Goal: Information Seeking & Learning: Find specific fact

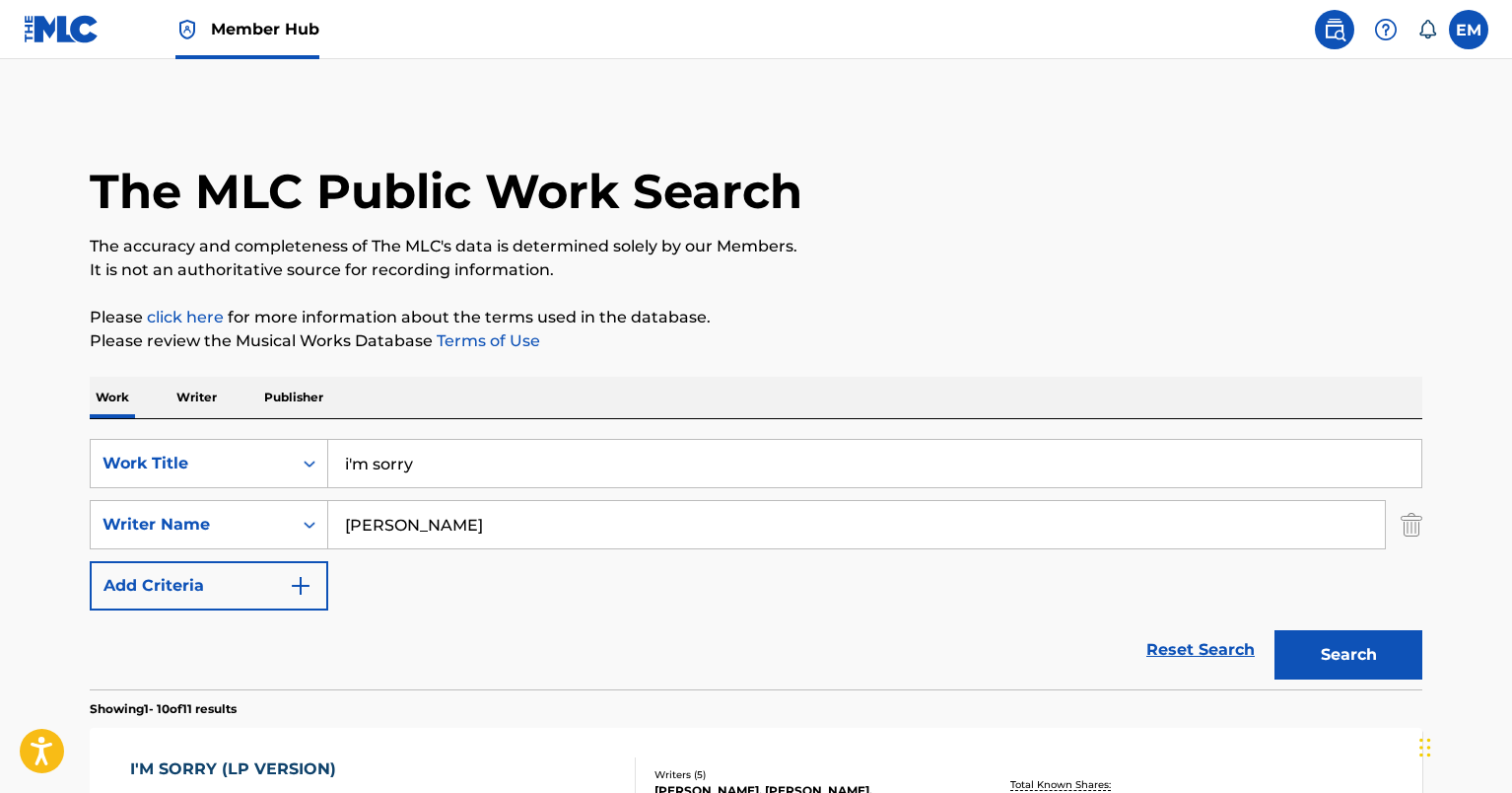
click at [420, 457] on input "i'm sorry" at bounding box center [874, 463] width 1093 height 47
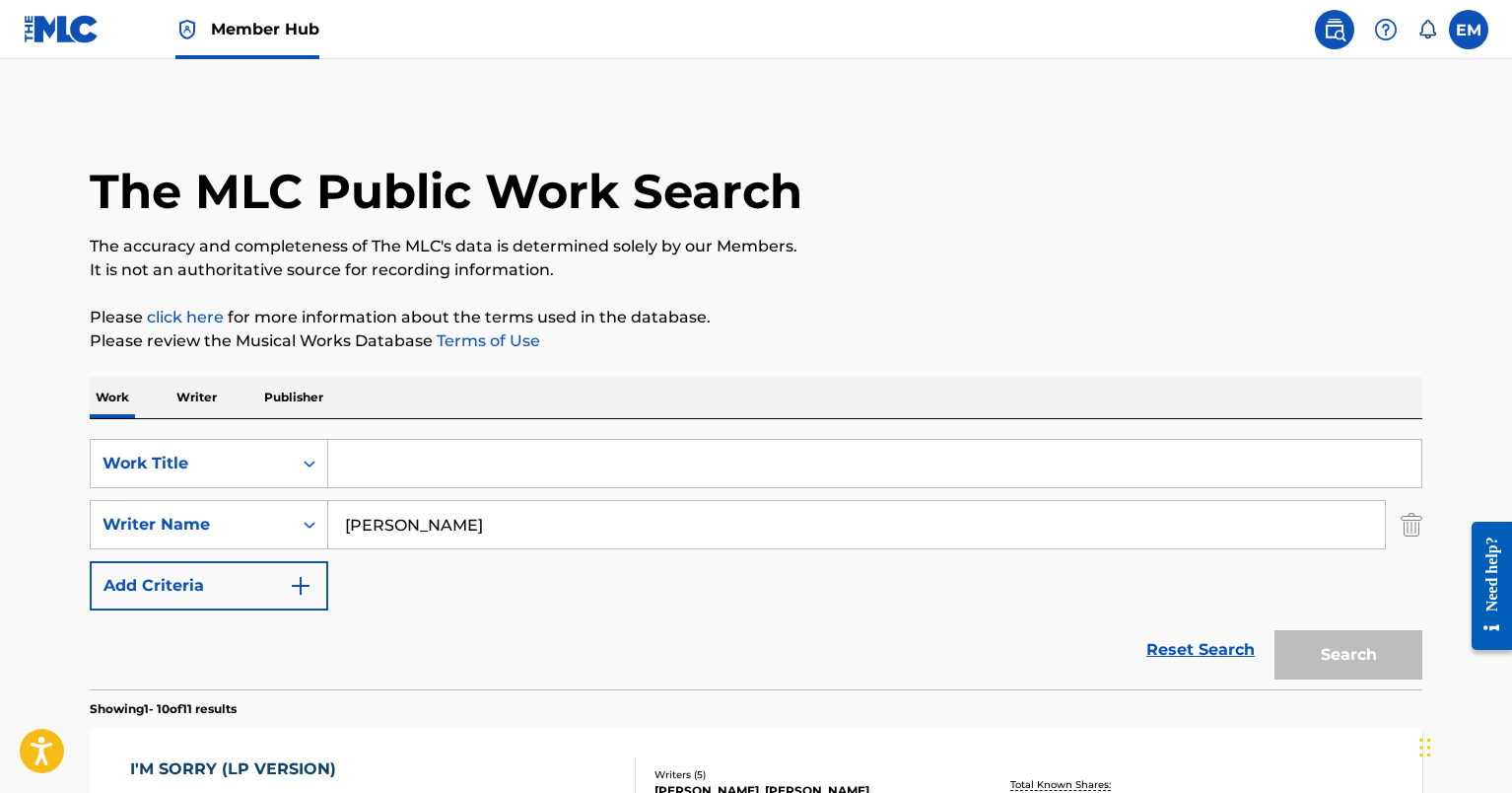
click at [403, 514] on input "[PERSON_NAME]" at bounding box center [857, 524] width 1056 height 47
click at [375, 601] on div "SearchWithCriteria388206e3-3b29-4ab6-8a87-935a1c4f1486 Work Title SearchWithCri…" at bounding box center [756, 524] width 1332 height 172
click at [360, 455] on input "Search Form" at bounding box center [874, 463] width 1093 height 47
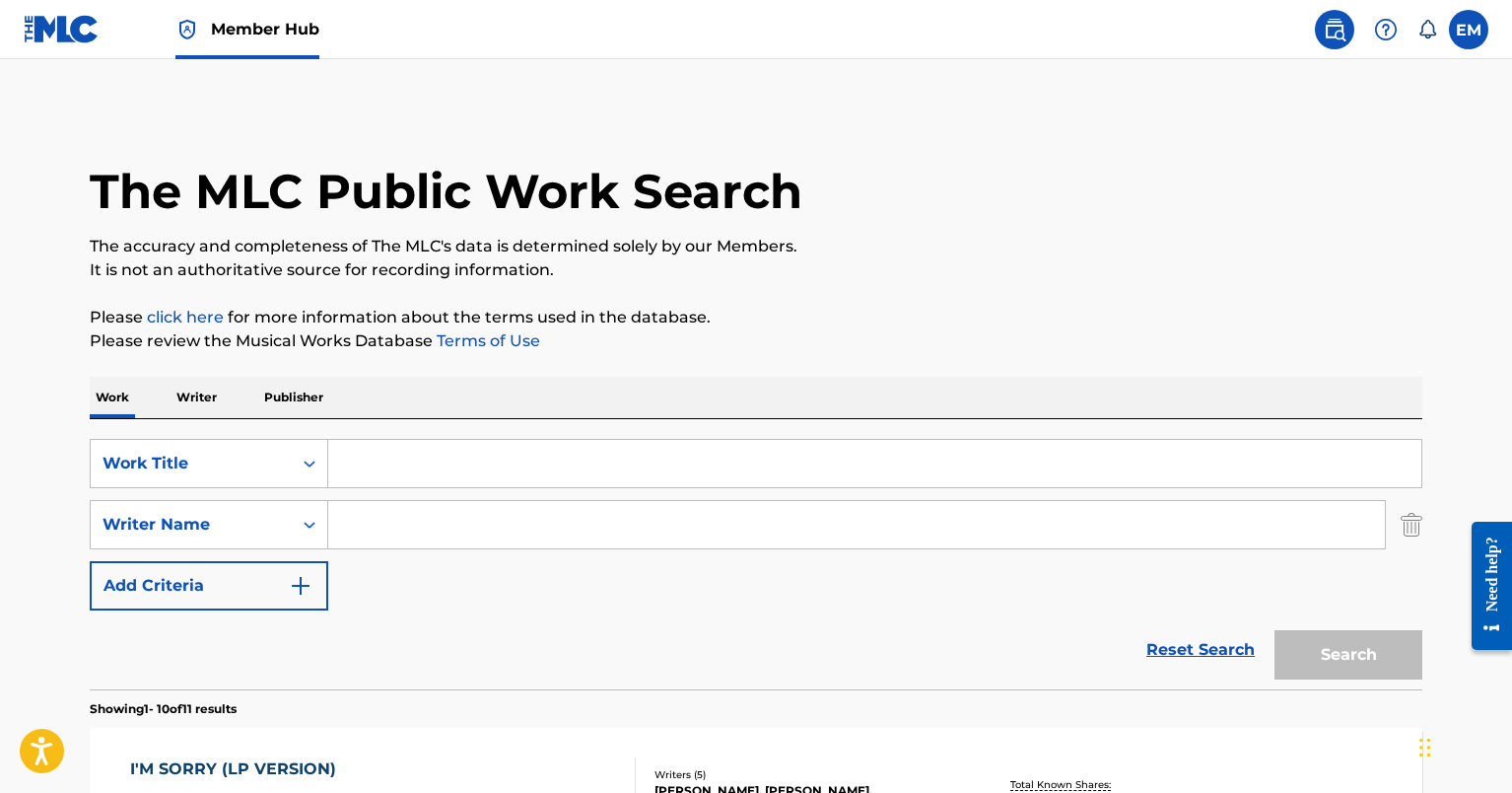
click at [416, 461] on input "Search Form" at bounding box center [874, 463] width 1093 height 47
paste input "Weather Hunters"
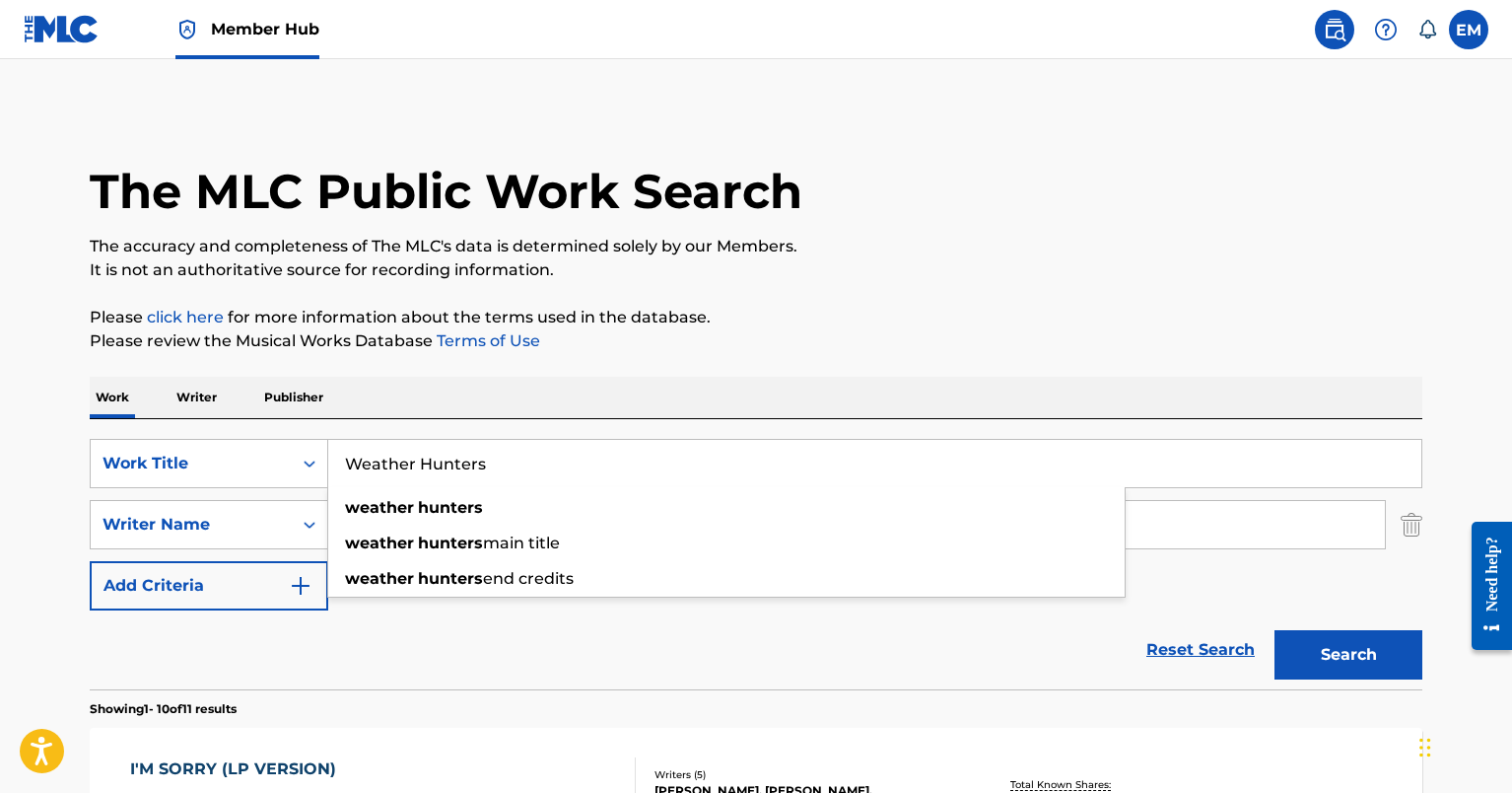
type input "Weather Hunters"
click at [615, 412] on div "Work Writer Publisher" at bounding box center [756, 397] width 1332 height 41
click at [508, 524] on input "Search Form" at bounding box center [857, 524] width 1056 height 47
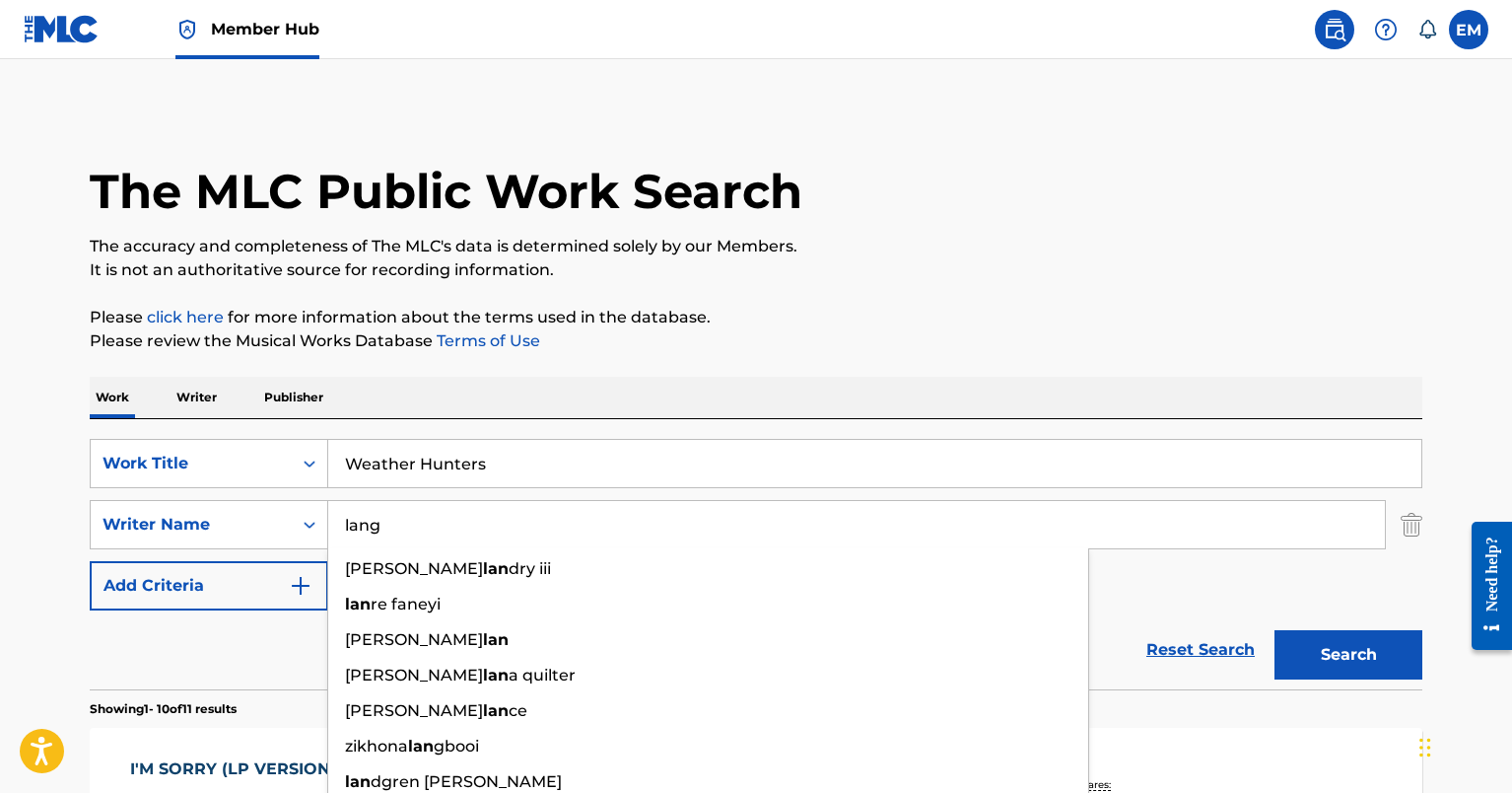
type input "lang"
click at [1274, 630] on button "Search" at bounding box center [1348, 655] width 148 height 49
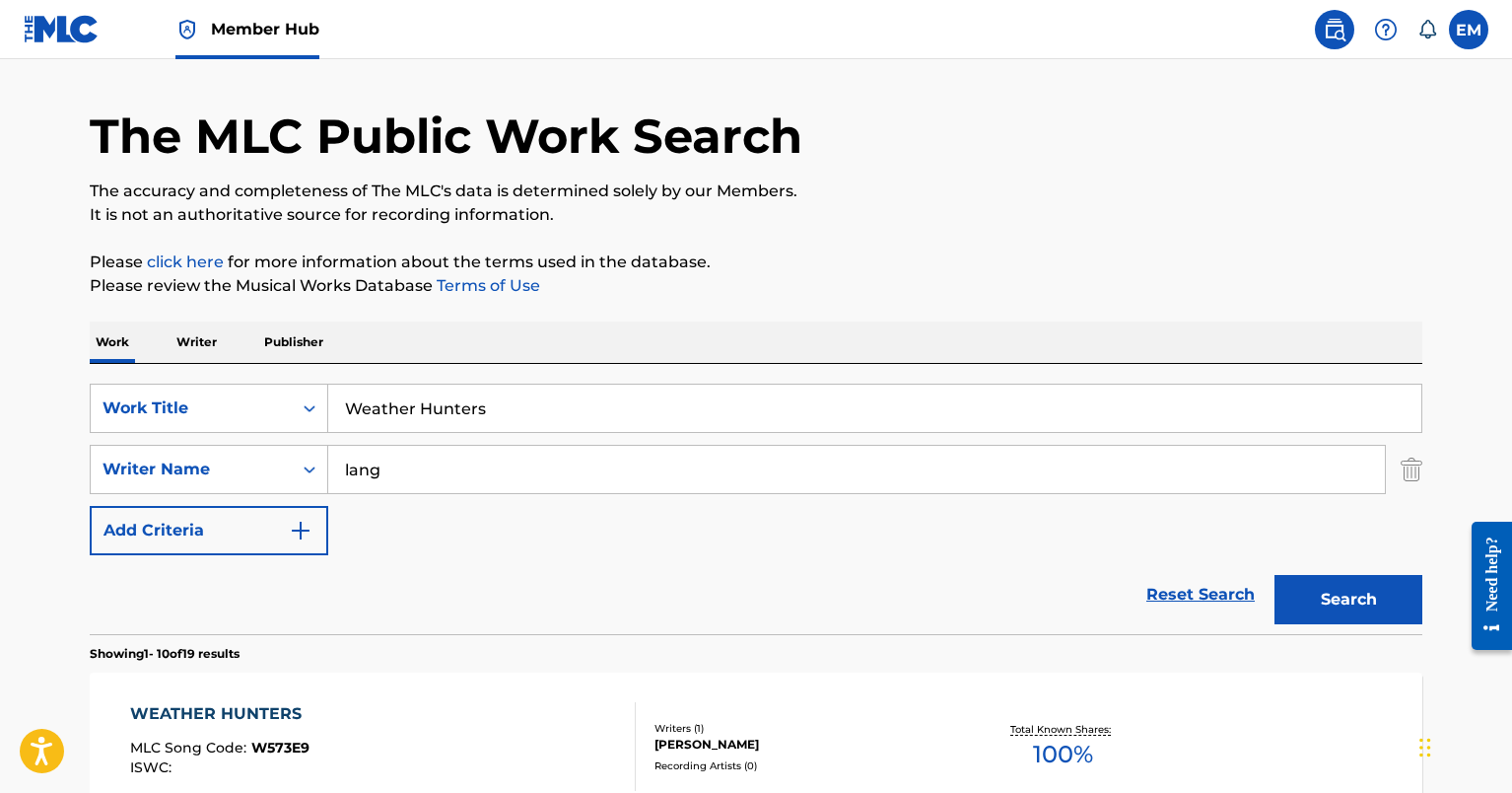
scroll to position [198, 0]
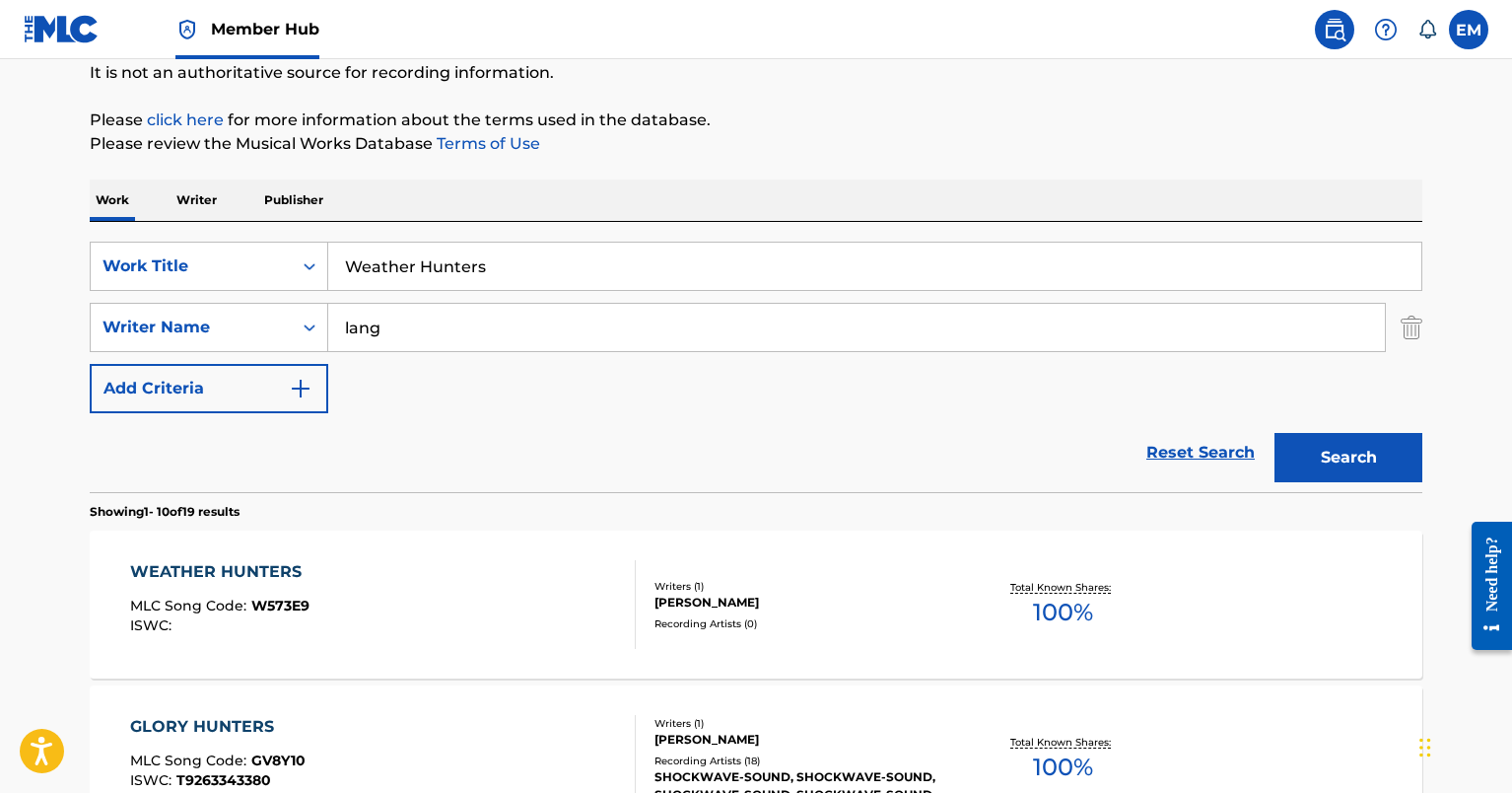
click at [419, 594] on div "WEATHER HUNTERS MLC Song Code : W573E9 ISWC :" at bounding box center [383, 604] width 506 height 89
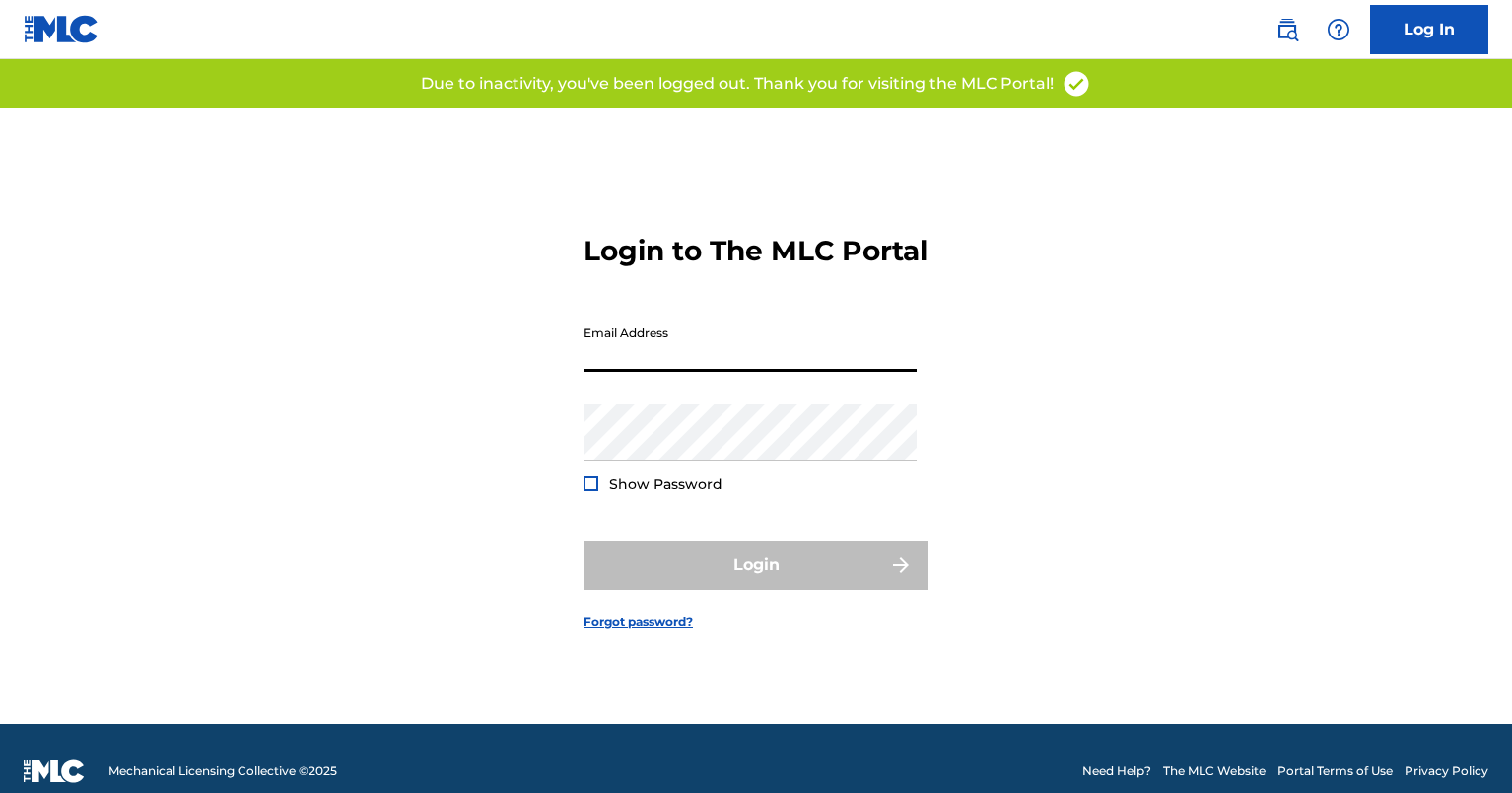
click at [646, 360] on input "Email Address" at bounding box center [749, 344] width 333 height 56
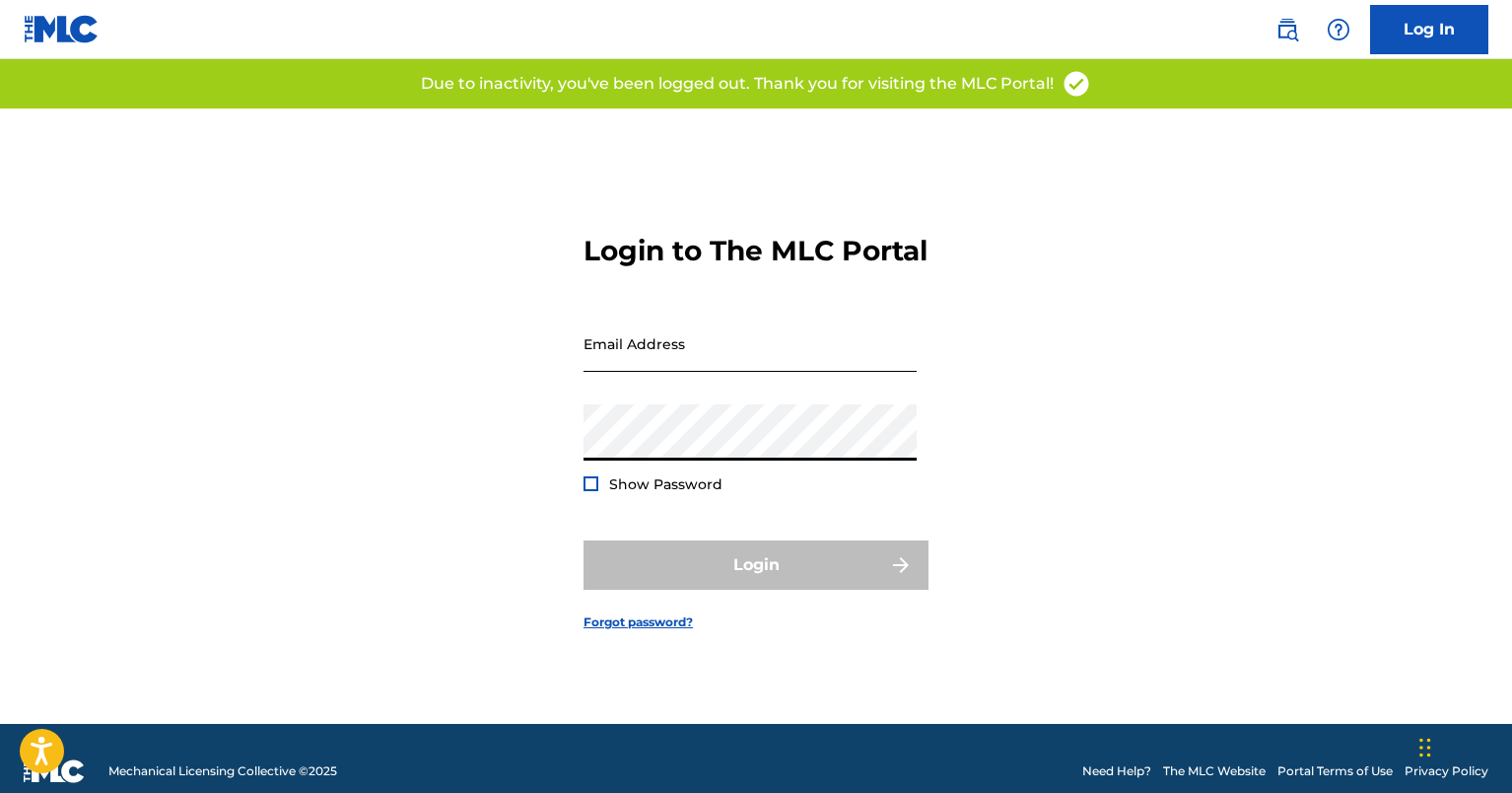
click at [646, 362] on input "Email Address" at bounding box center [749, 344] width 333 height 56
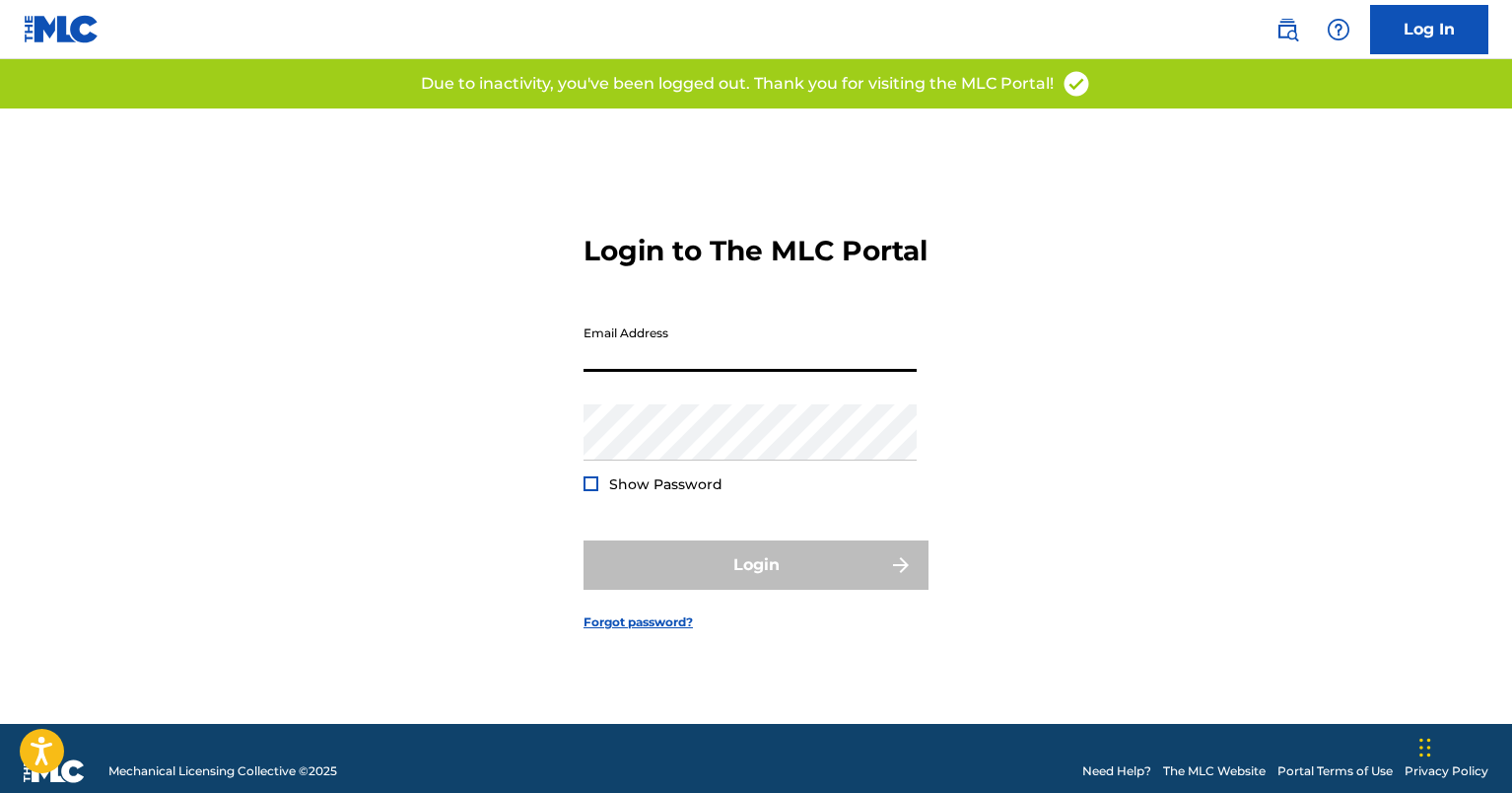
type input "[PERSON_NAME][EMAIL_ADDRESS][PERSON_NAME][DOMAIN_NAME]"
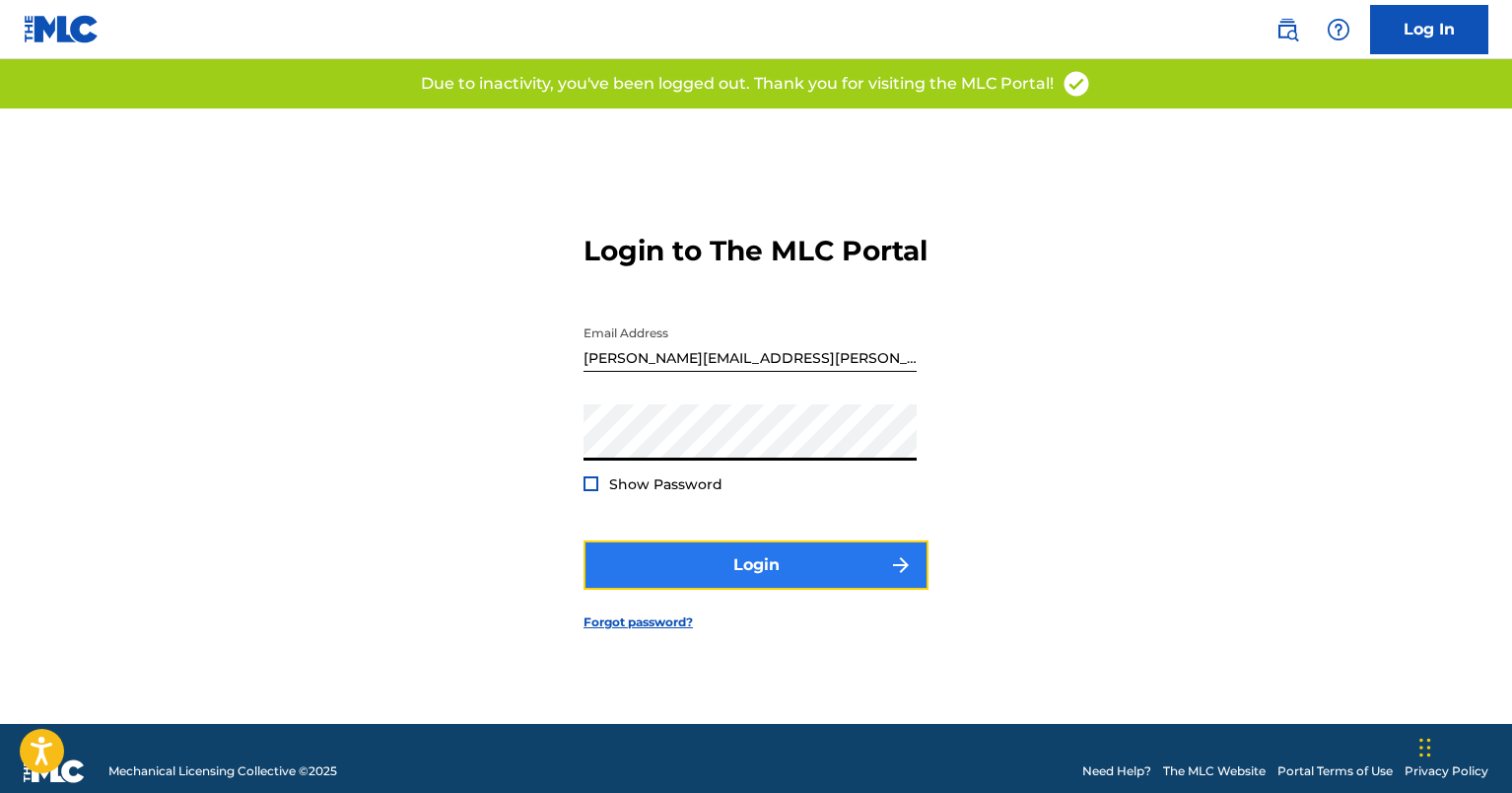
click at [714, 562] on button "Login" at bounding box center [755, 565] width 344 height 49
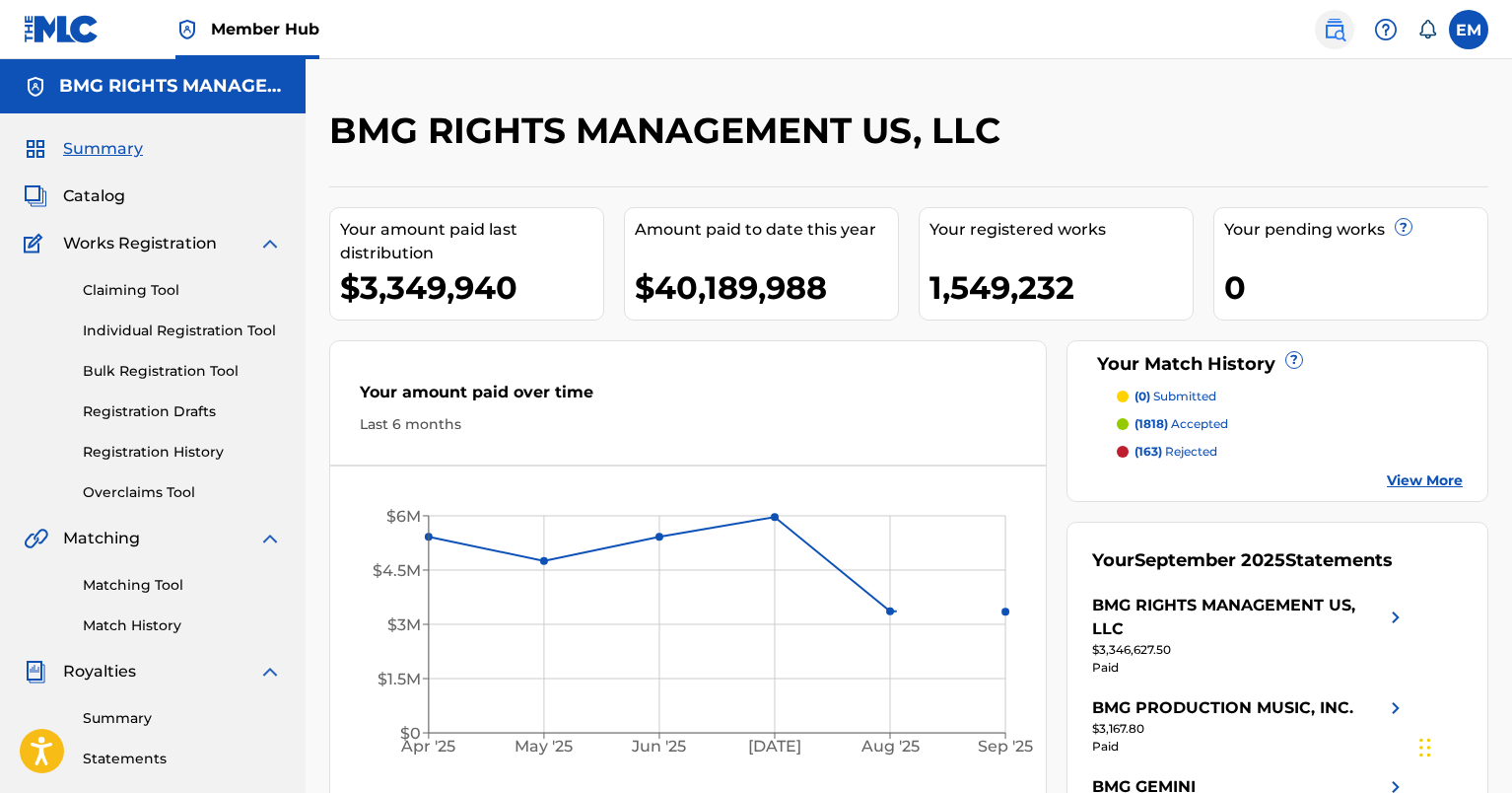
click at [1334, 33] on img at bounding box center [1334, 30] width 24 height 24
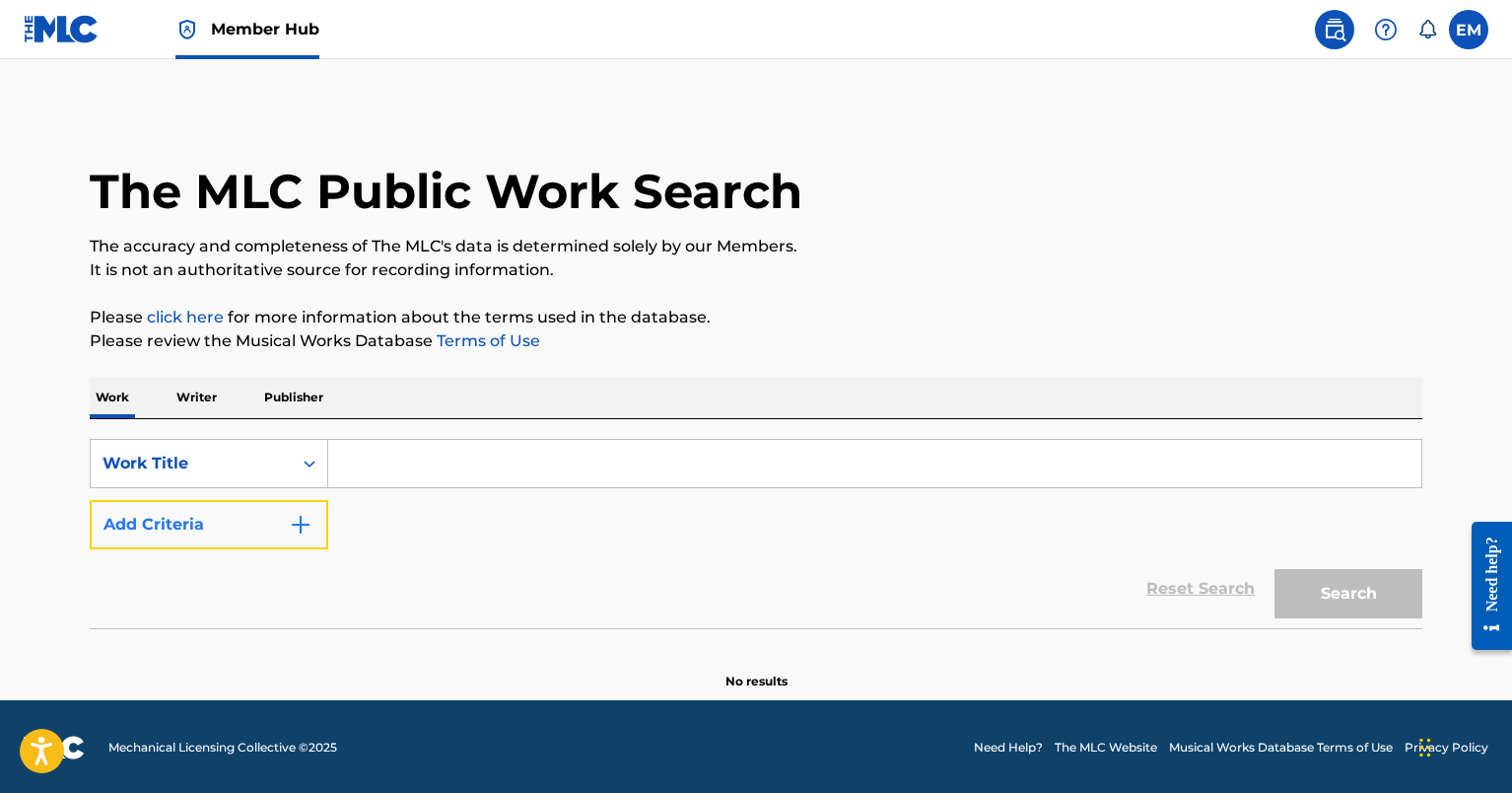
click at [244, 514] on button "Add Criteria" at bounding box center [209, 524] width 239 height 49
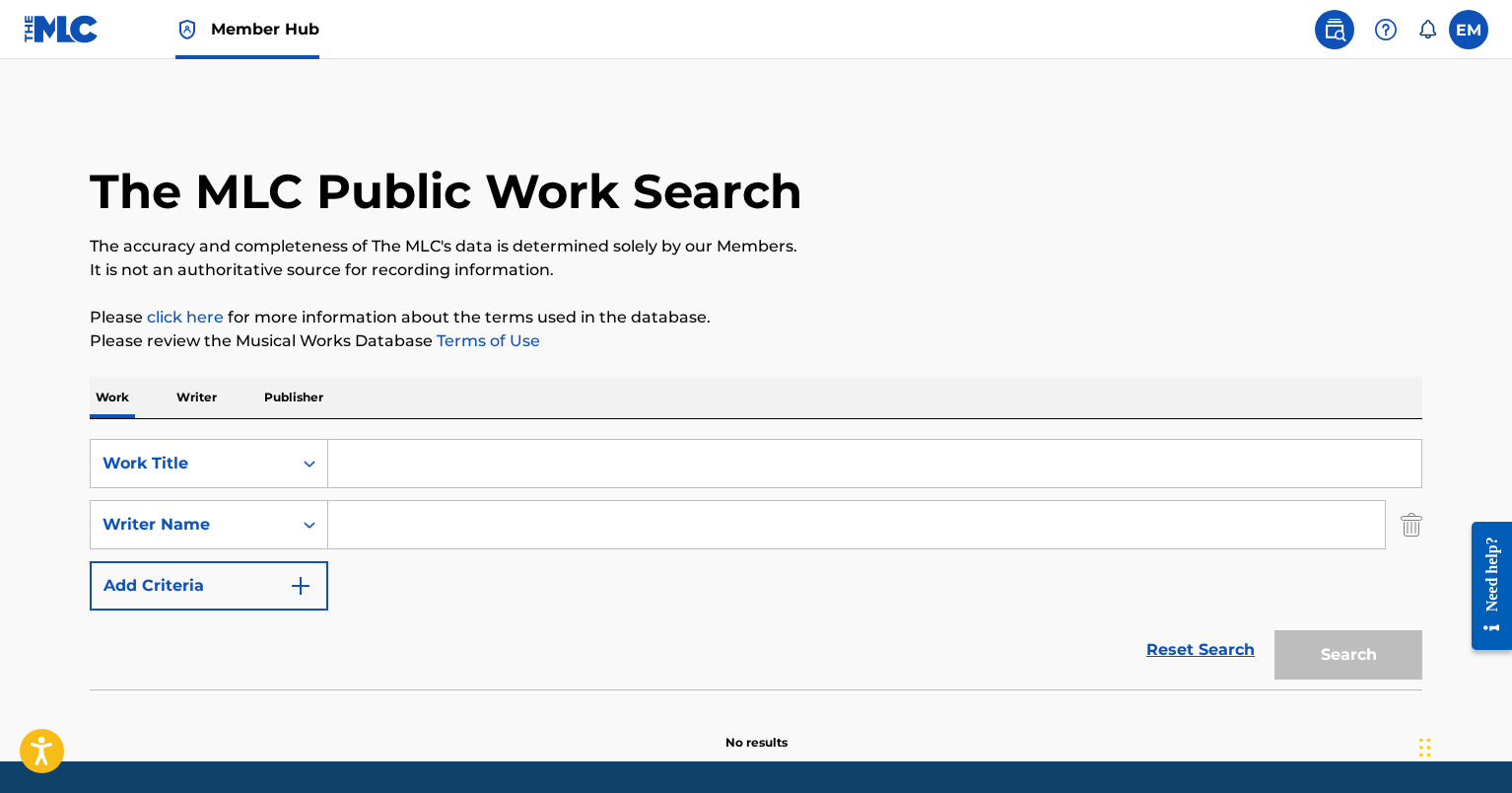
click at [375, 471] on input "Search Form" at bounding box center [874, 463] width 1093 height 47
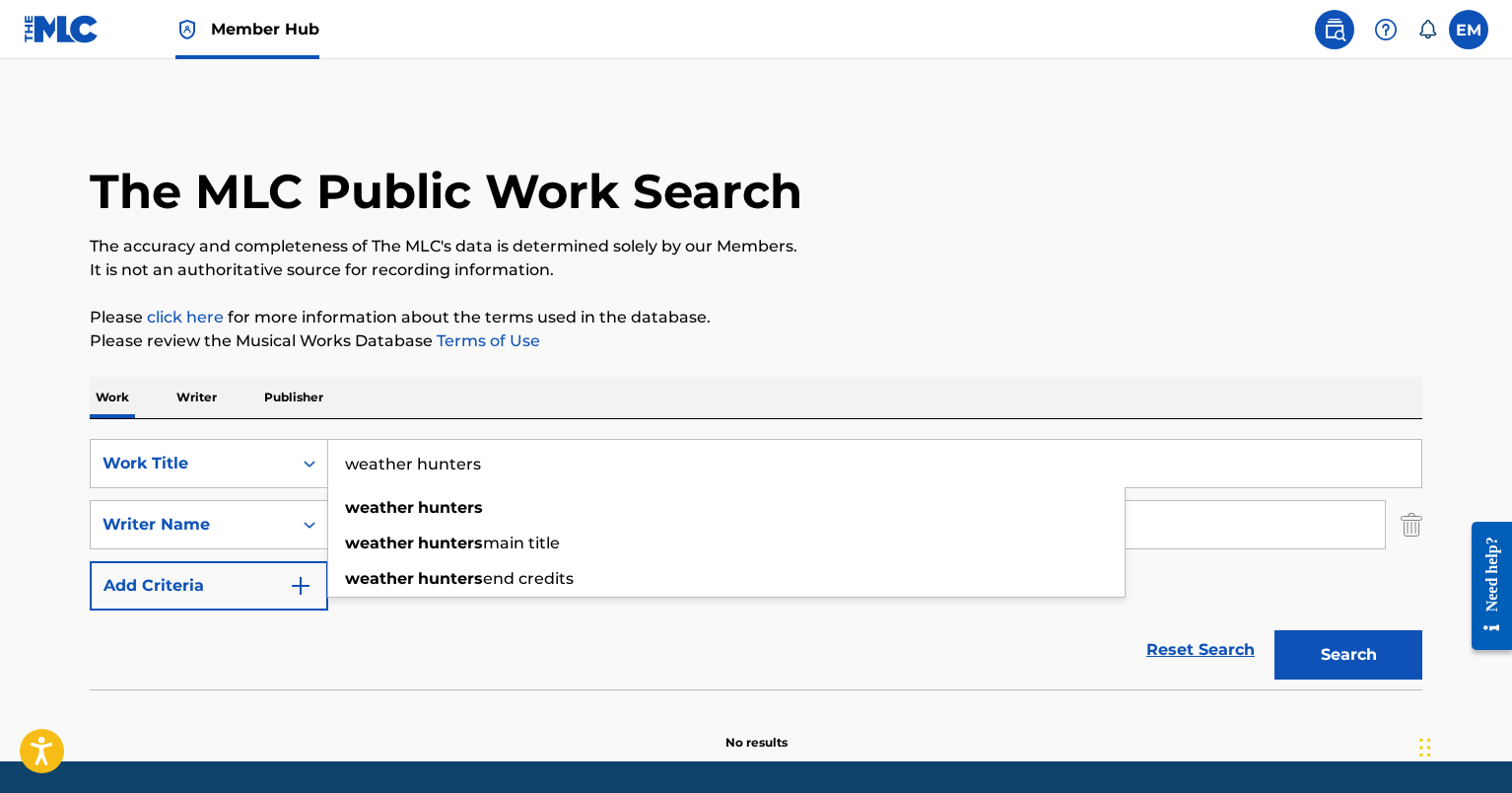
type input "weather hunters"
click at [387, 363] on div "The MLC Public Work Search The accuracy and completeness of The MLC's data is d…" at bounding box center [756, 430] width 1380 height 643
click at [382, 514] on input "Search Form" at bounding box center [857, 524] width 1056 height 47
type input "lang"
click at [1274, 630] on button "Search" at bounding box center [1348, 655] width 148 height 49
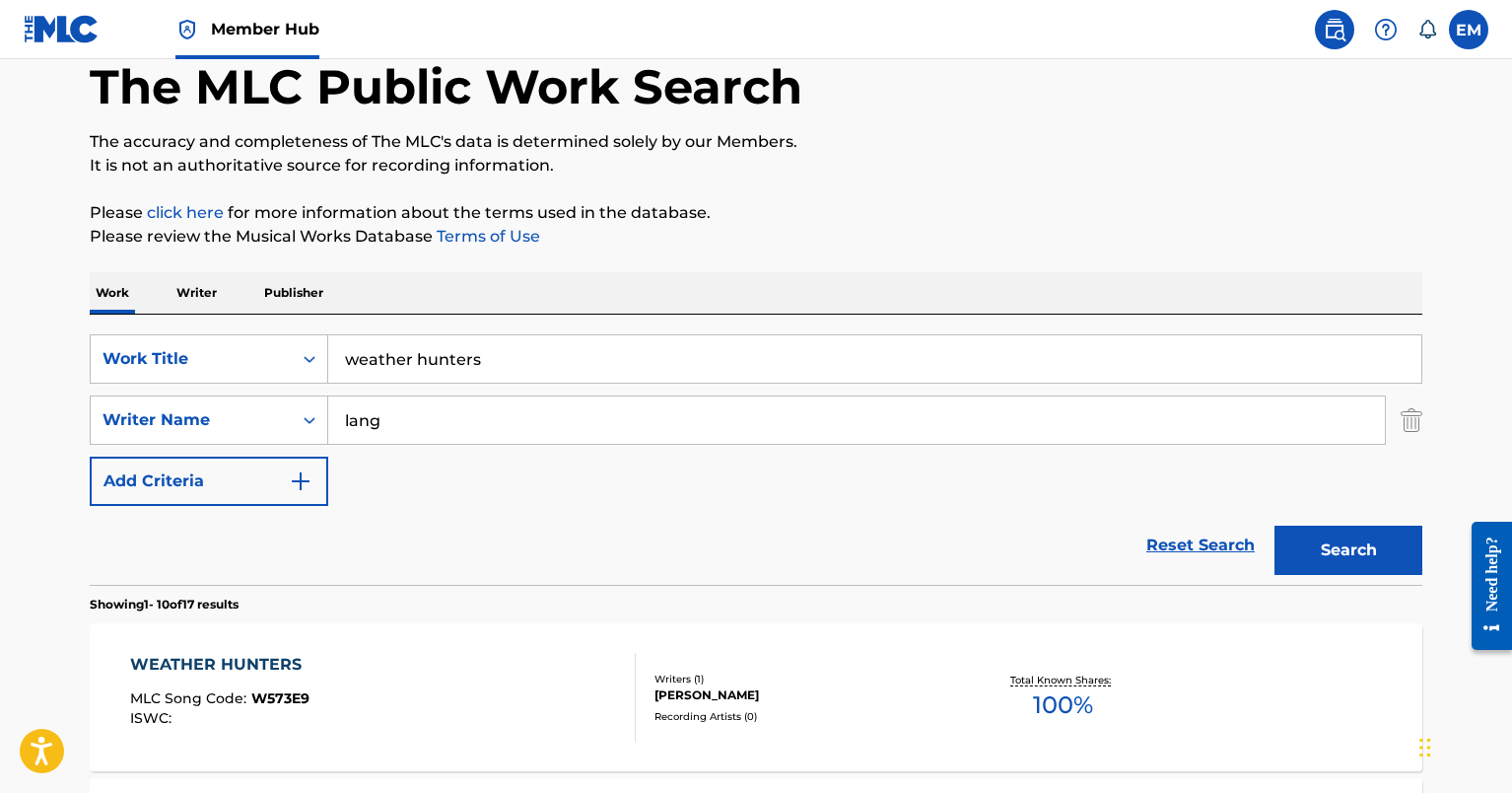
scroll to position [198, 0]
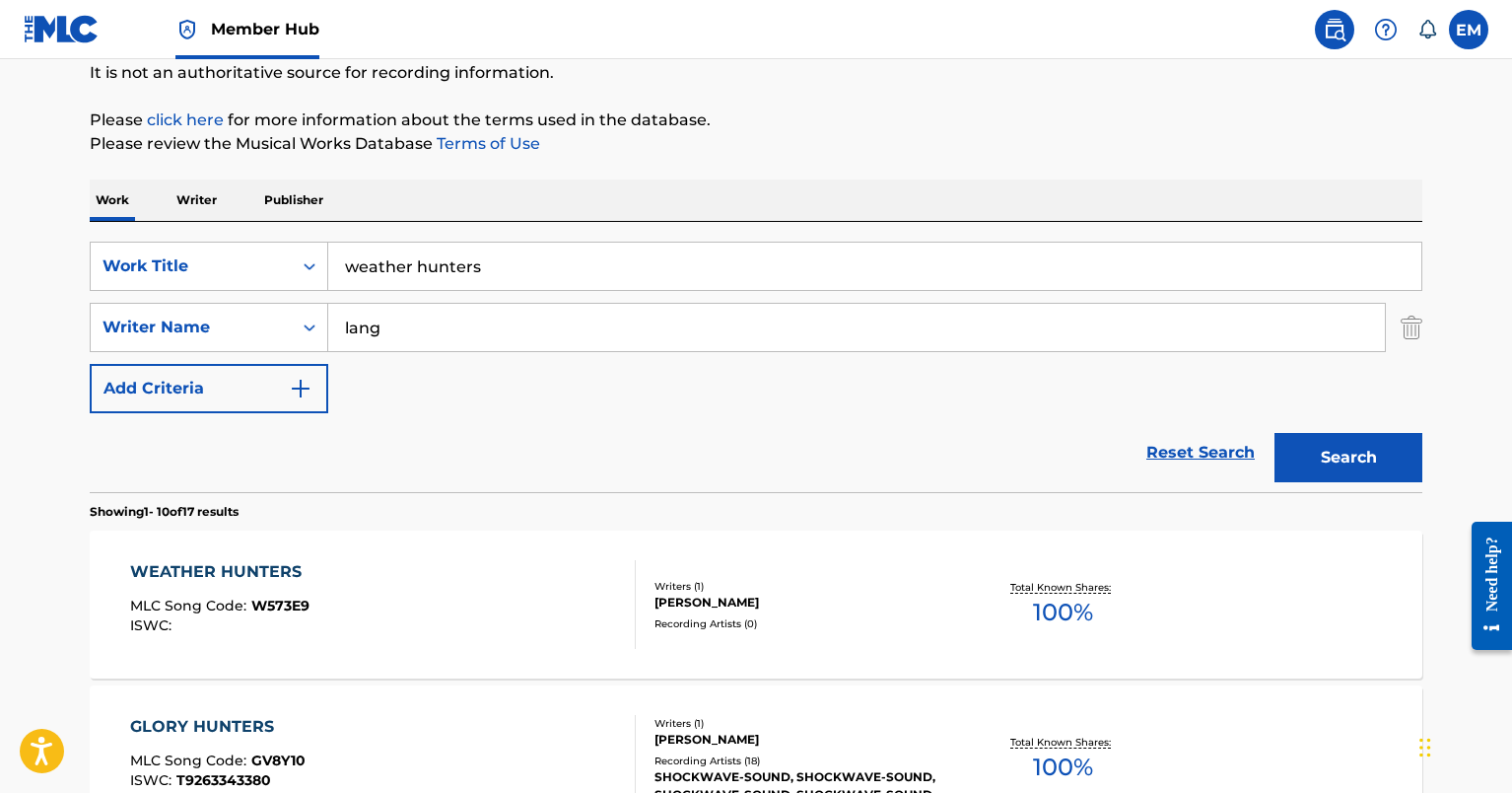
click at [386, 625] on div "WEATHER HUNTERS MLC Song Code : W573E9 ISWC :" at bounding box center [383, 604] width 506 height 89
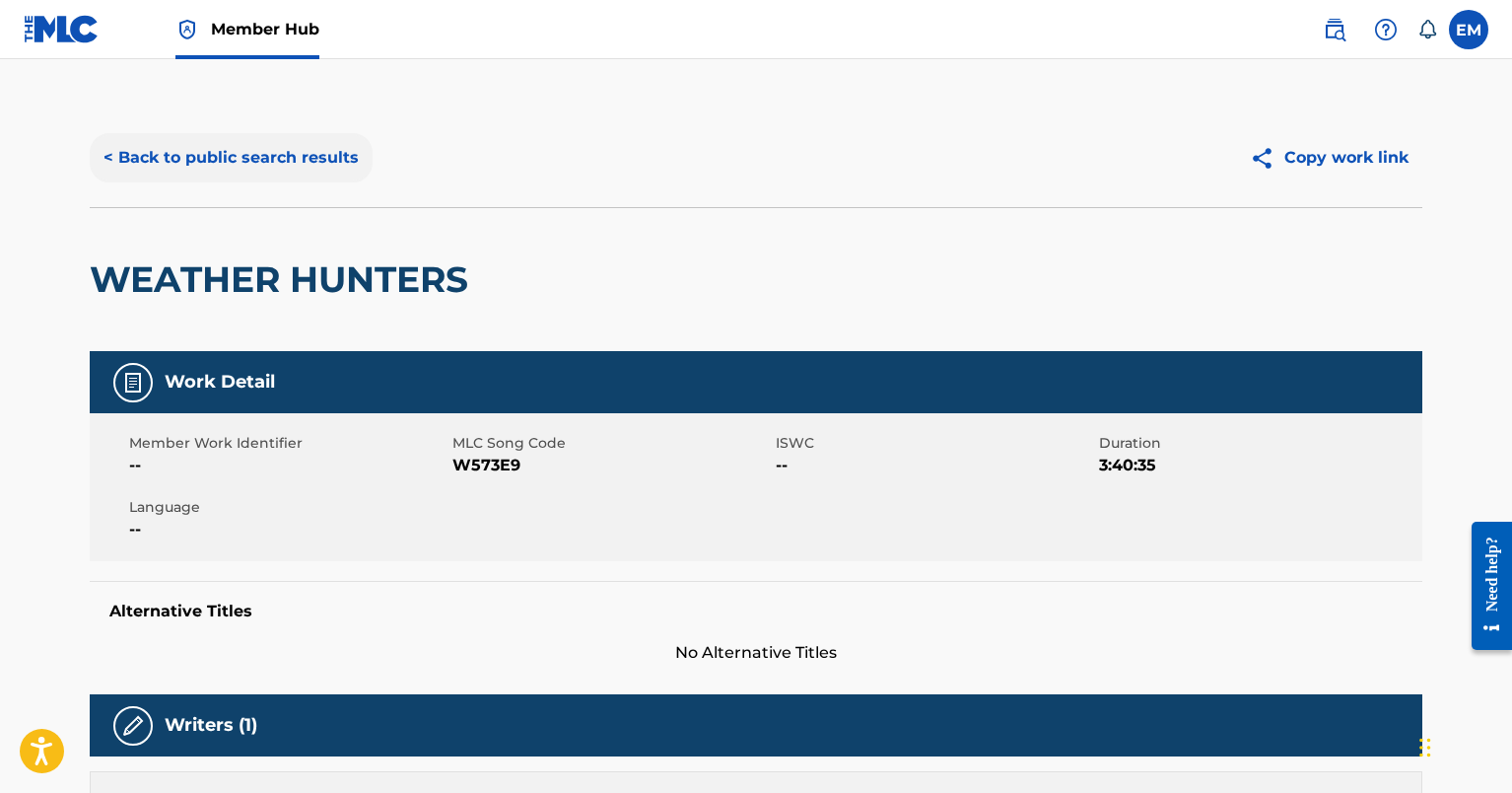
click at [289, 153] on button "< Back to public search results" at bounding box center [231, 158] width 283 height 49
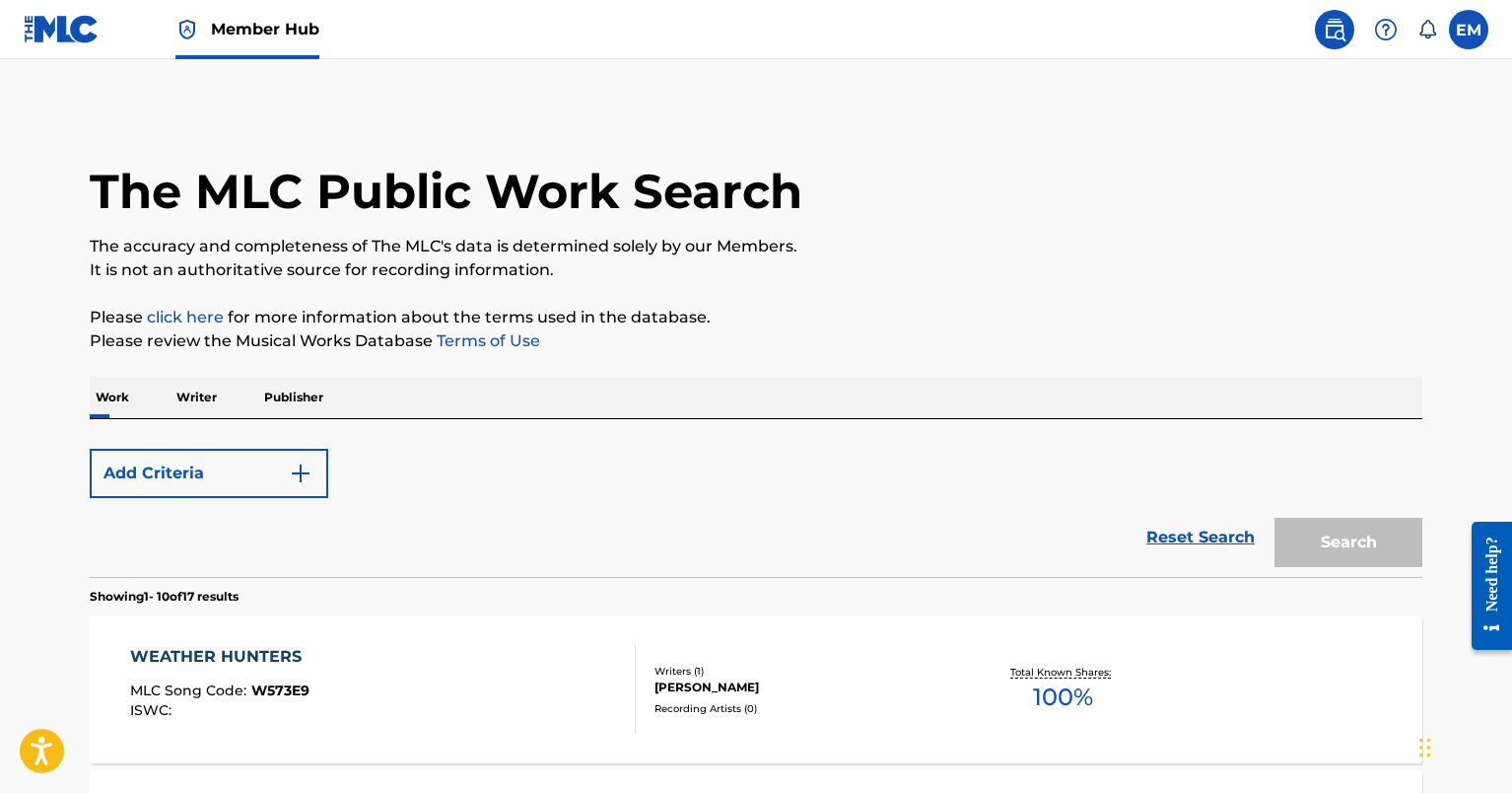
scroll to position [198, 0]
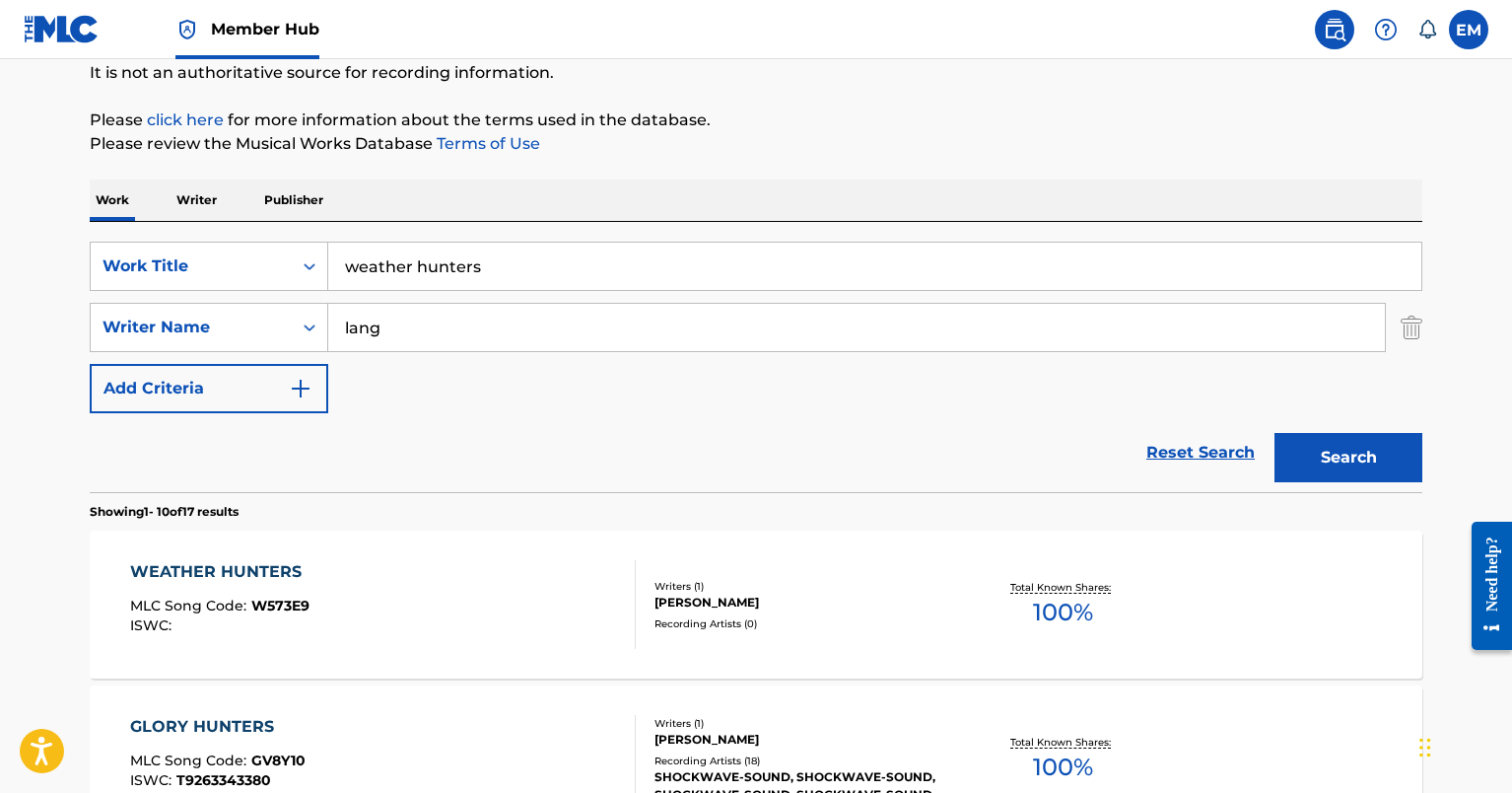
click at [416, 279] on input "weather hunters" at bounding box center [874, 267] width 1093 height 47
click at [416, 278] on input "weather hunters" at bounding box center [874, 267] width 1093 height 47
click at [438, 265] on input "weather hunters" at bounding box center [874, 267] width 1093 height 47
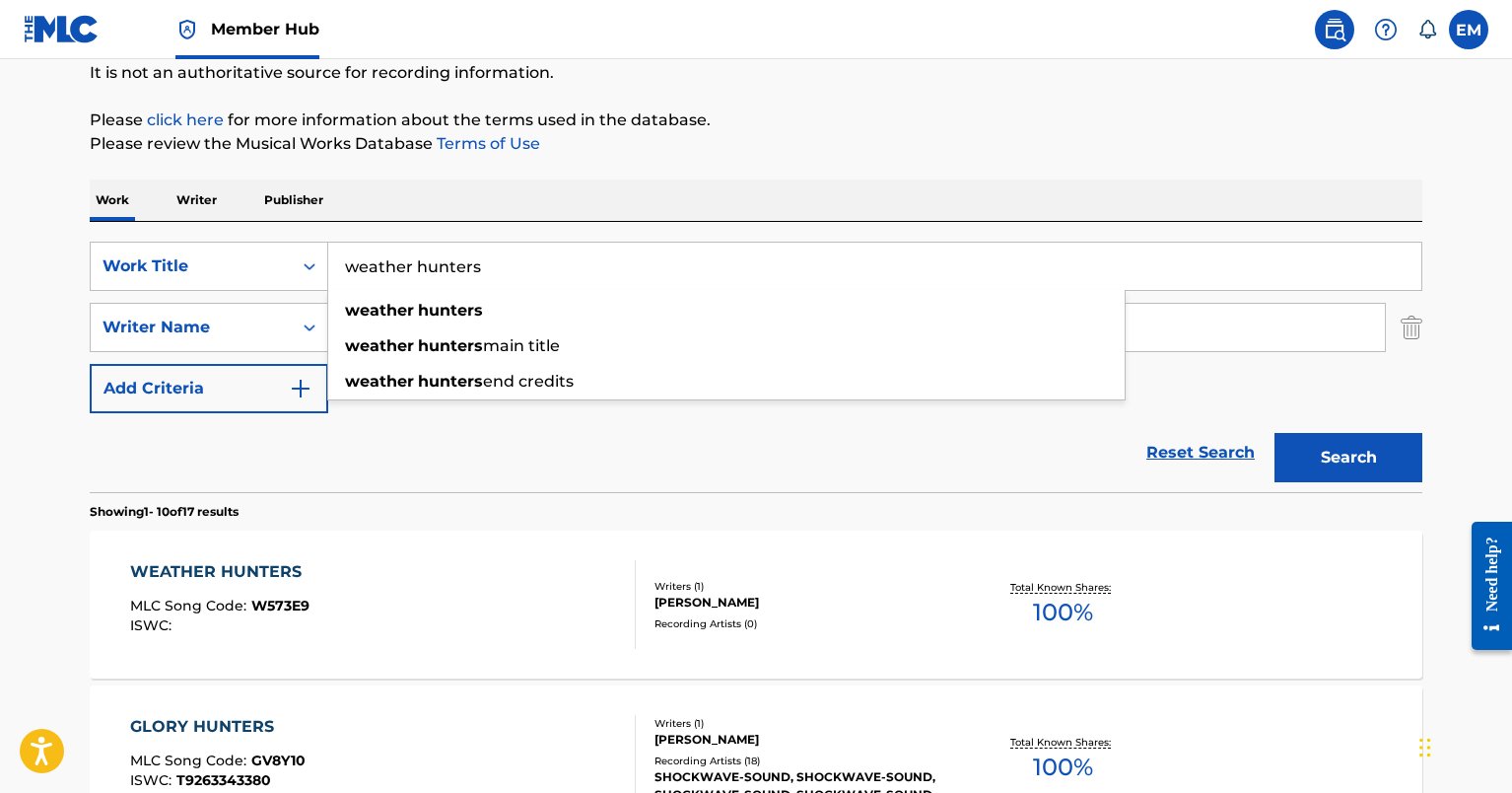
click at [438, 265] on input "weather hunters" at bounding box center [874, 267] width 1093 height 47
click at [671, 194] on div "Work Writer Publisher" at bounding box center [756, 200] width 1332 height 41
click at [387, 274] on input "weather hunters" at bounding box center [874, 267] width 1093 height 47
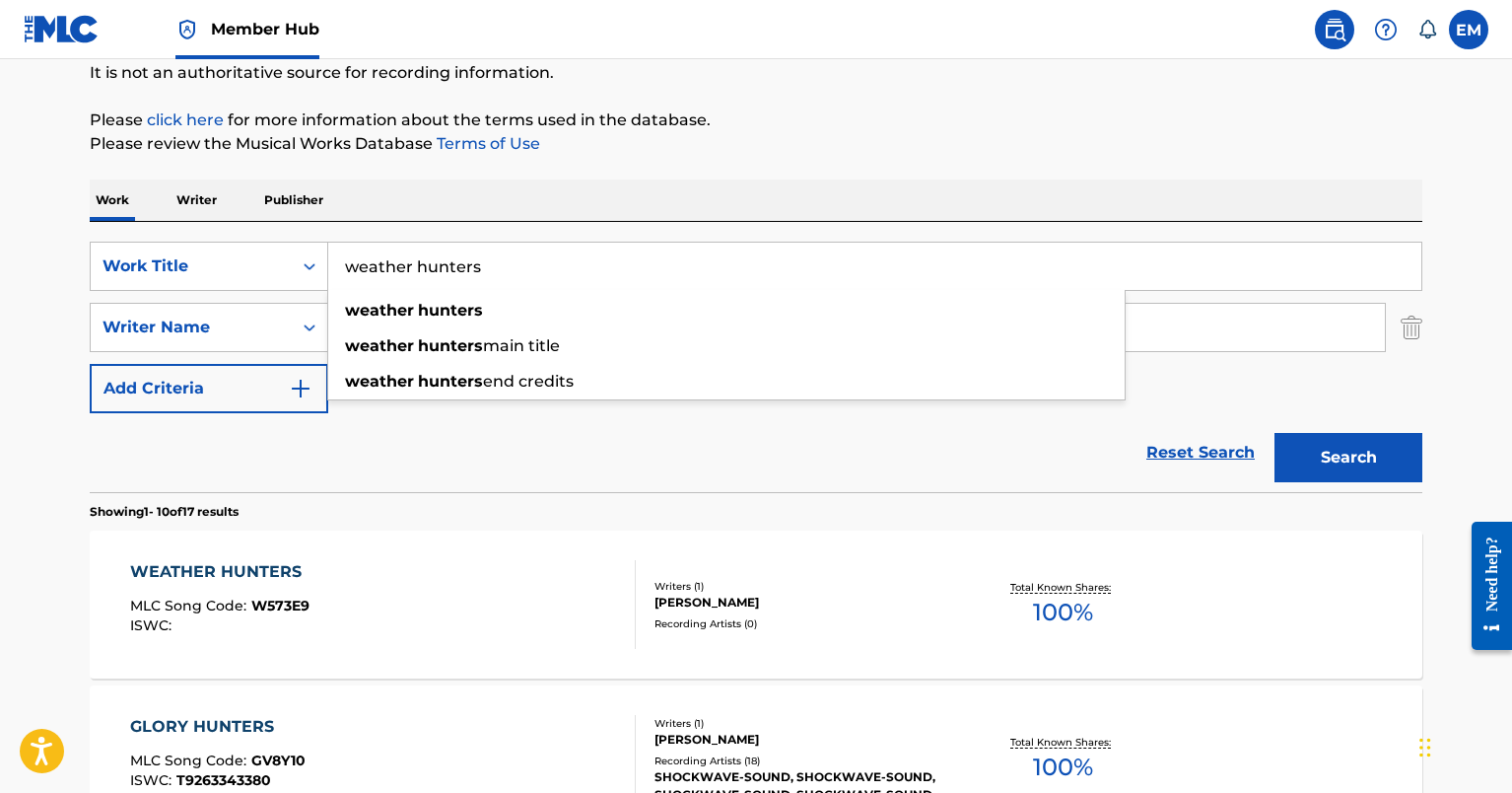
click at [387, 274] on input "weather hunters" at bounding box center [874, 267] width 1093 height 47
paste input "Weather Hunters End Credit"
type input "Weather Hunters End Credits"
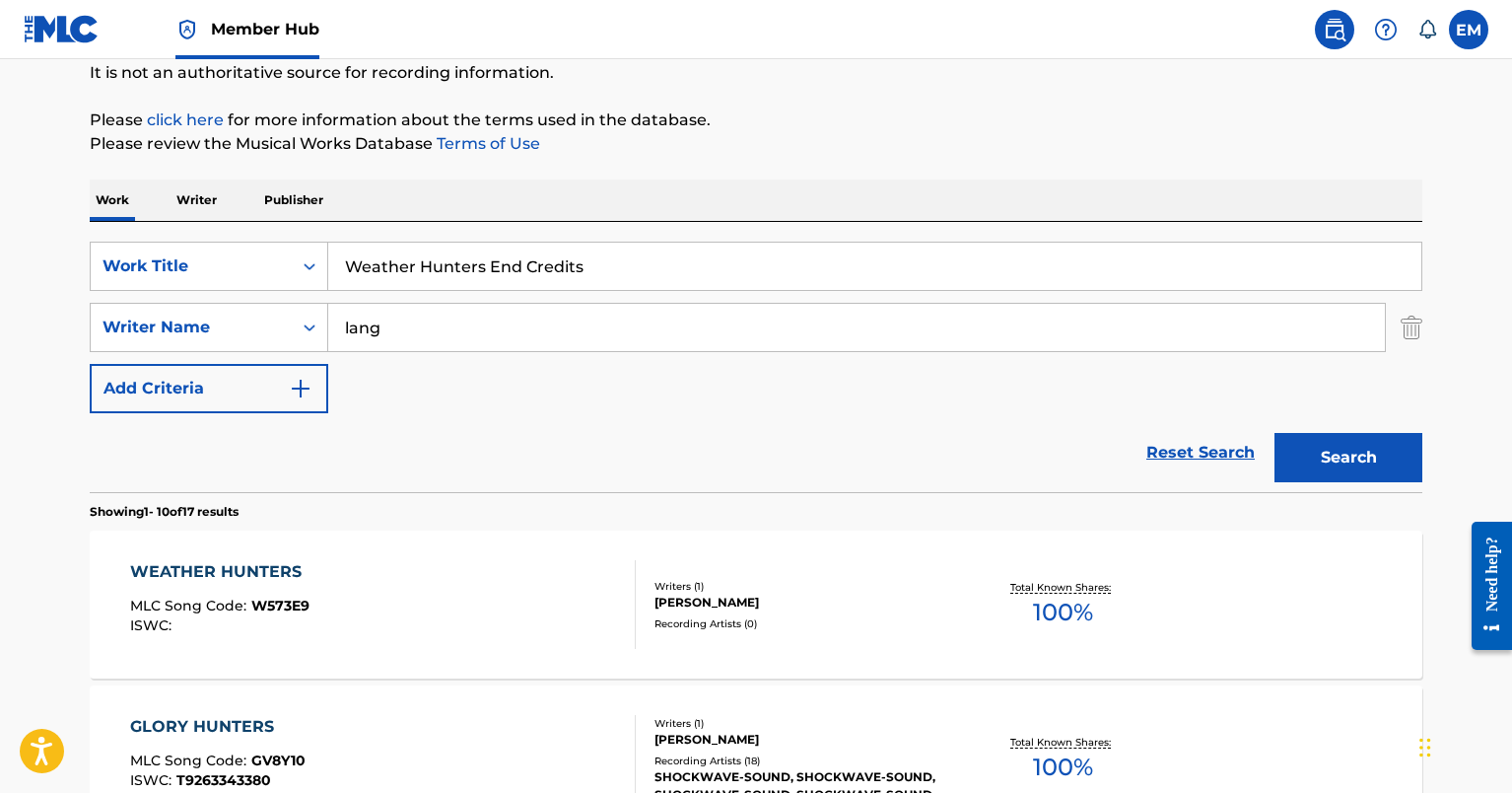
click at [653, 184] on div "Work Writer Publisher" at bounding box center [756, 200] width 1332 height 41
click at [529, 323] on input "lang" at bounding box center [857, 328] width 1056 height 47
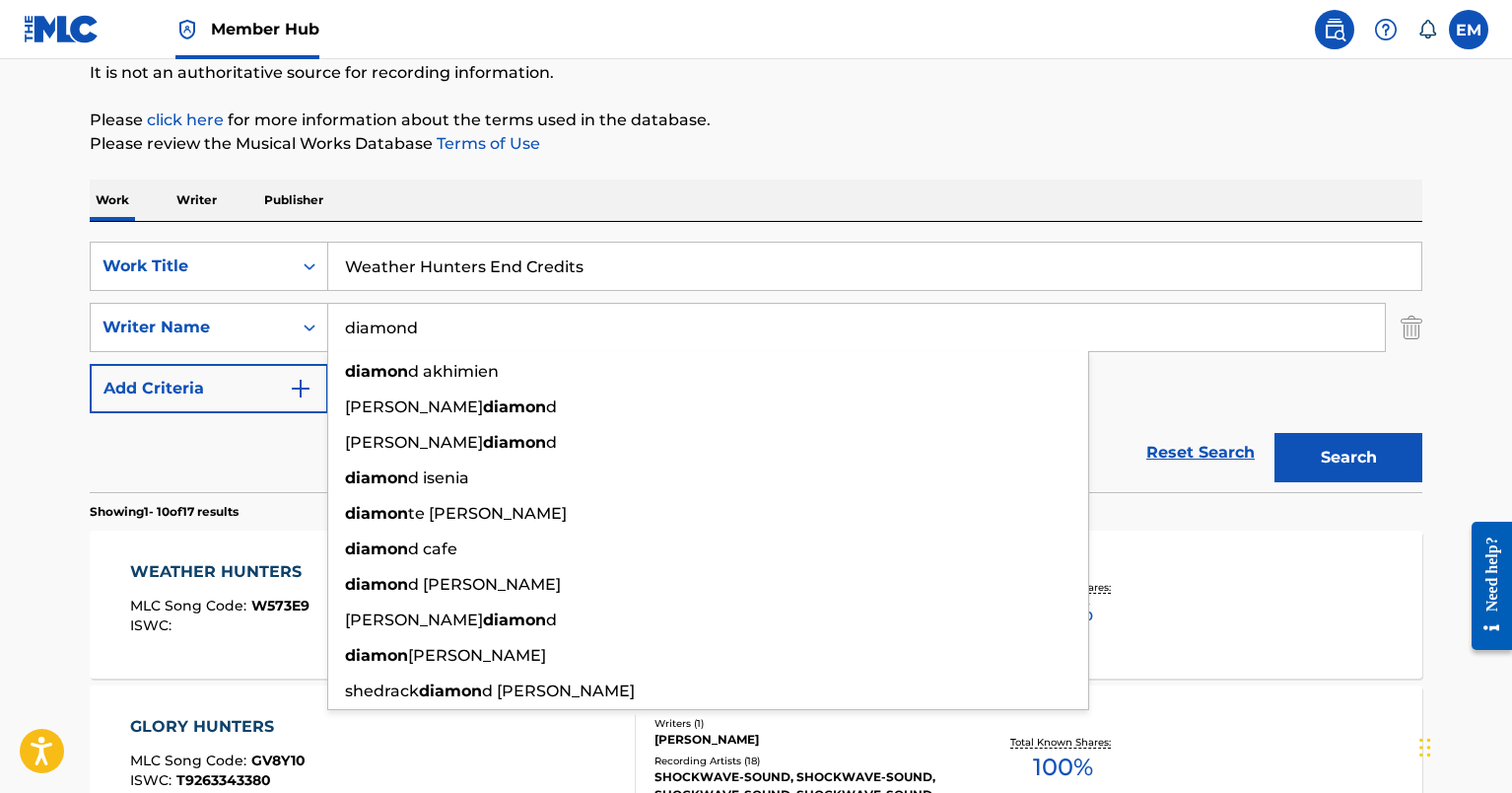
type input "diamond"
click at [1274, 433] on button "Search" at bounding box center [1348, 457] width 148 height 49
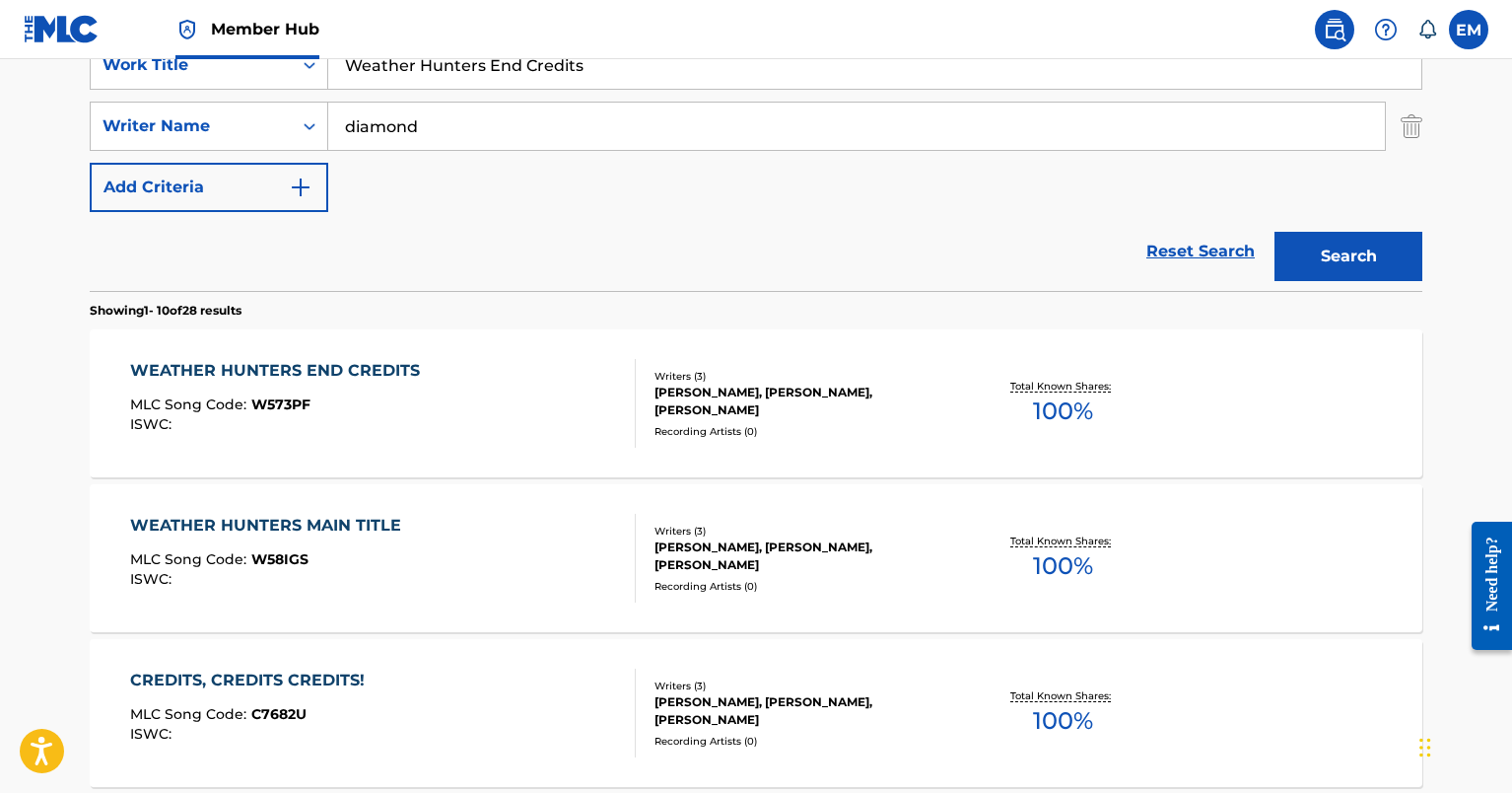
scroll to position [394, 0]
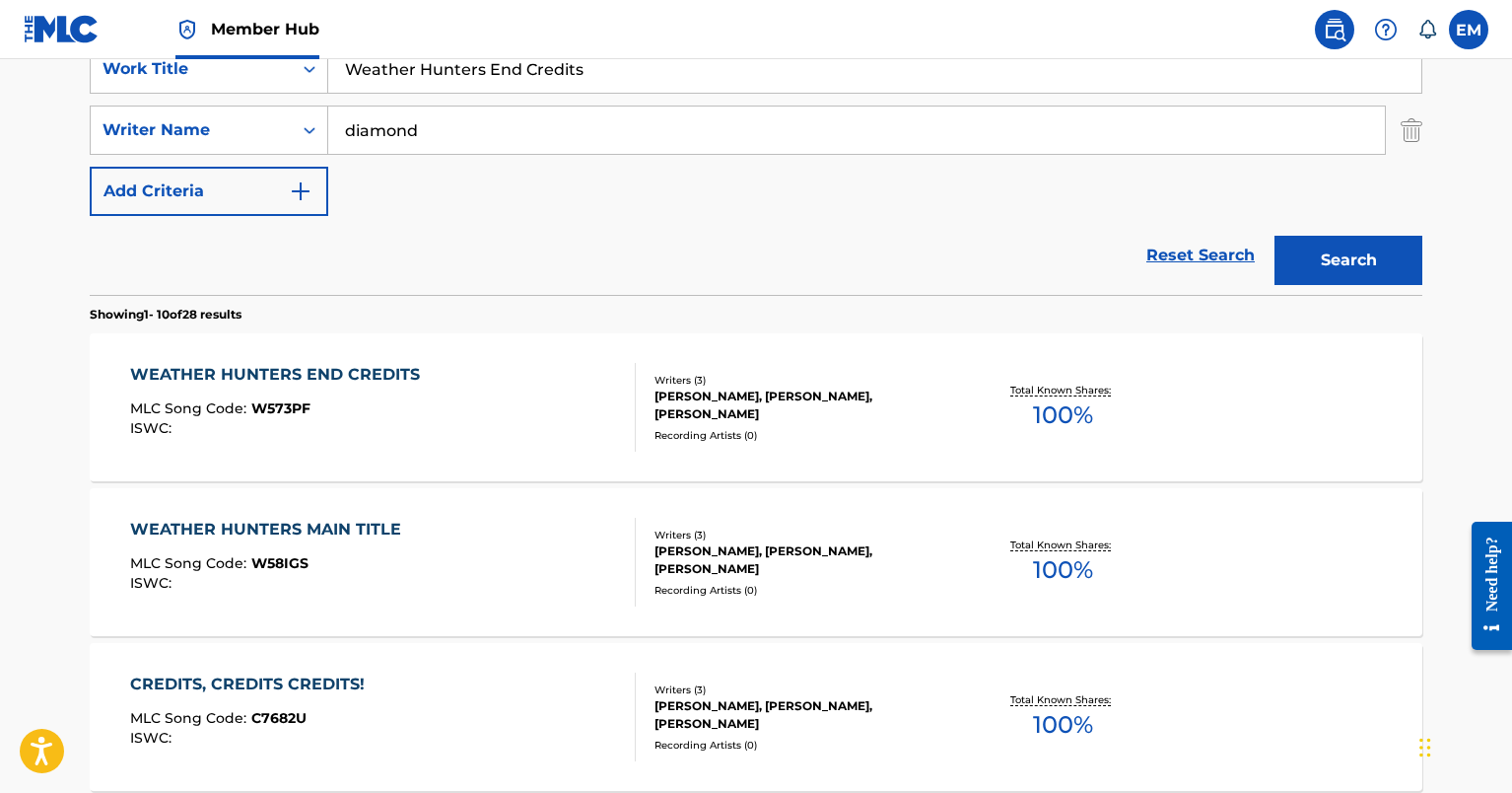
click at [501, 376] on div "WEATHER HUNTERS END CREDITS MLC Song Code : W573PF ISWC :" at bounding box center [383, 407] width 506 height 89
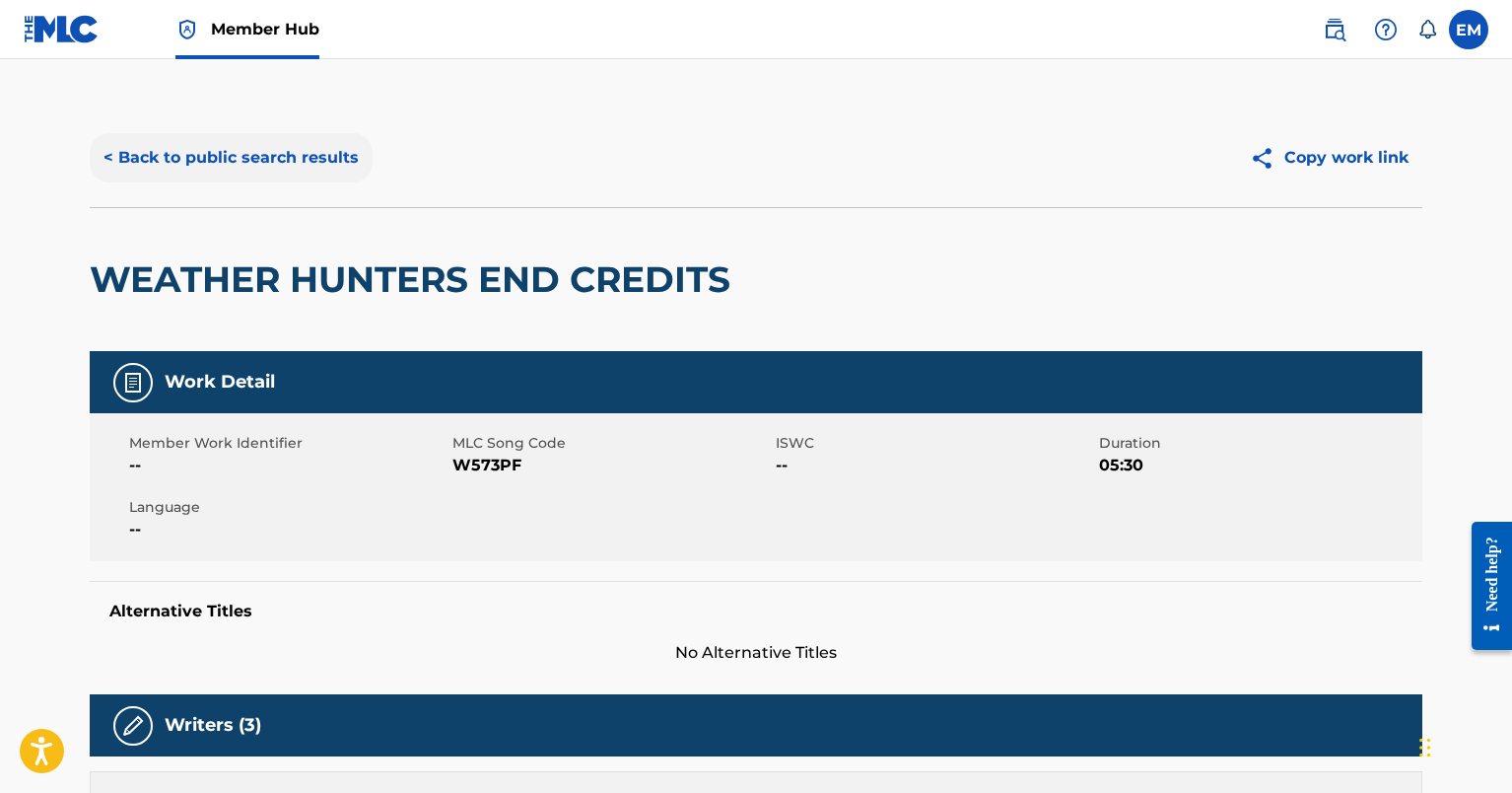
click at [221, 172] on button "< Back to public search results" at bounding box center [231, 158] width 283 height 49
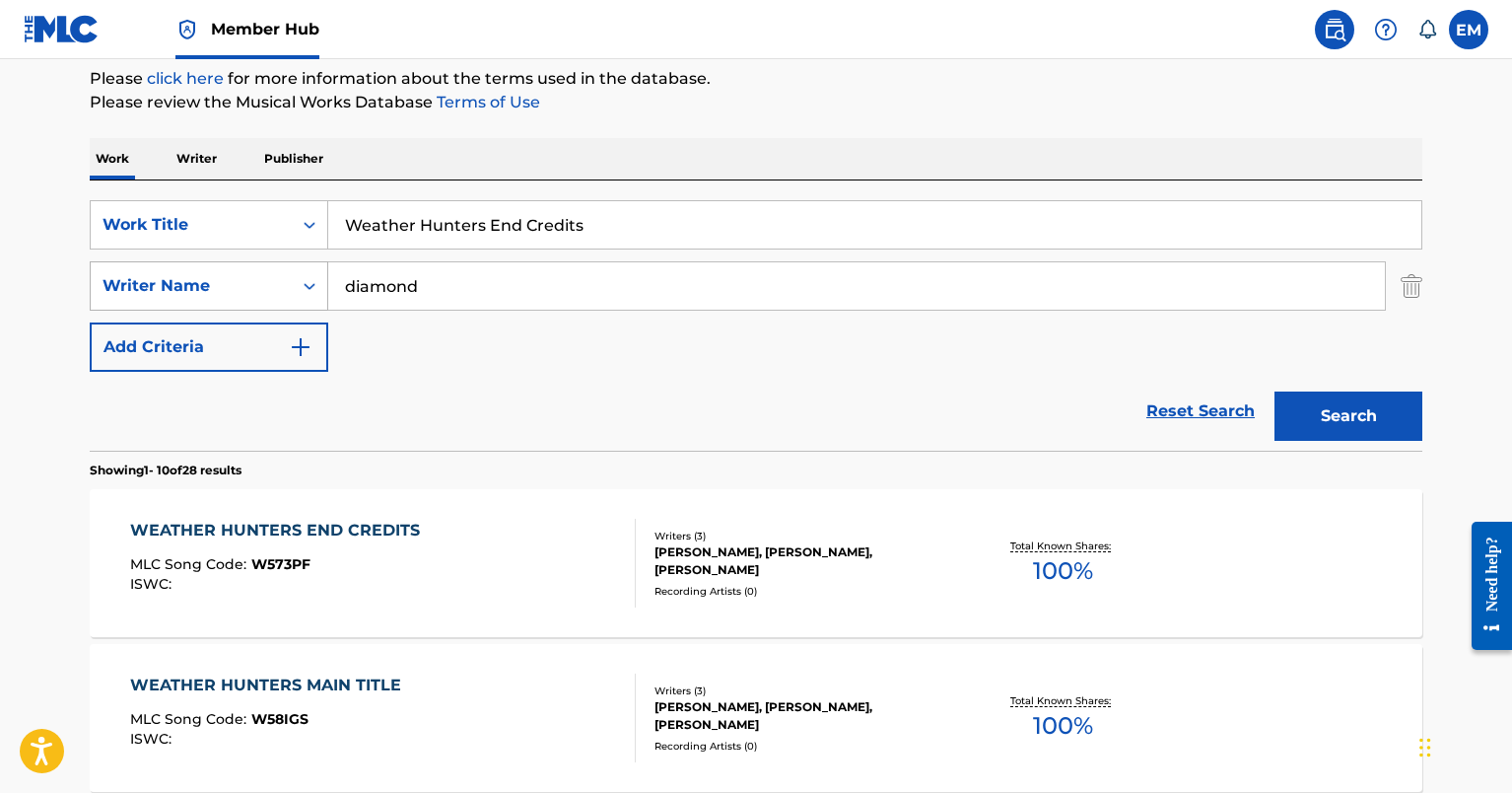
scroll to position [99, 0]
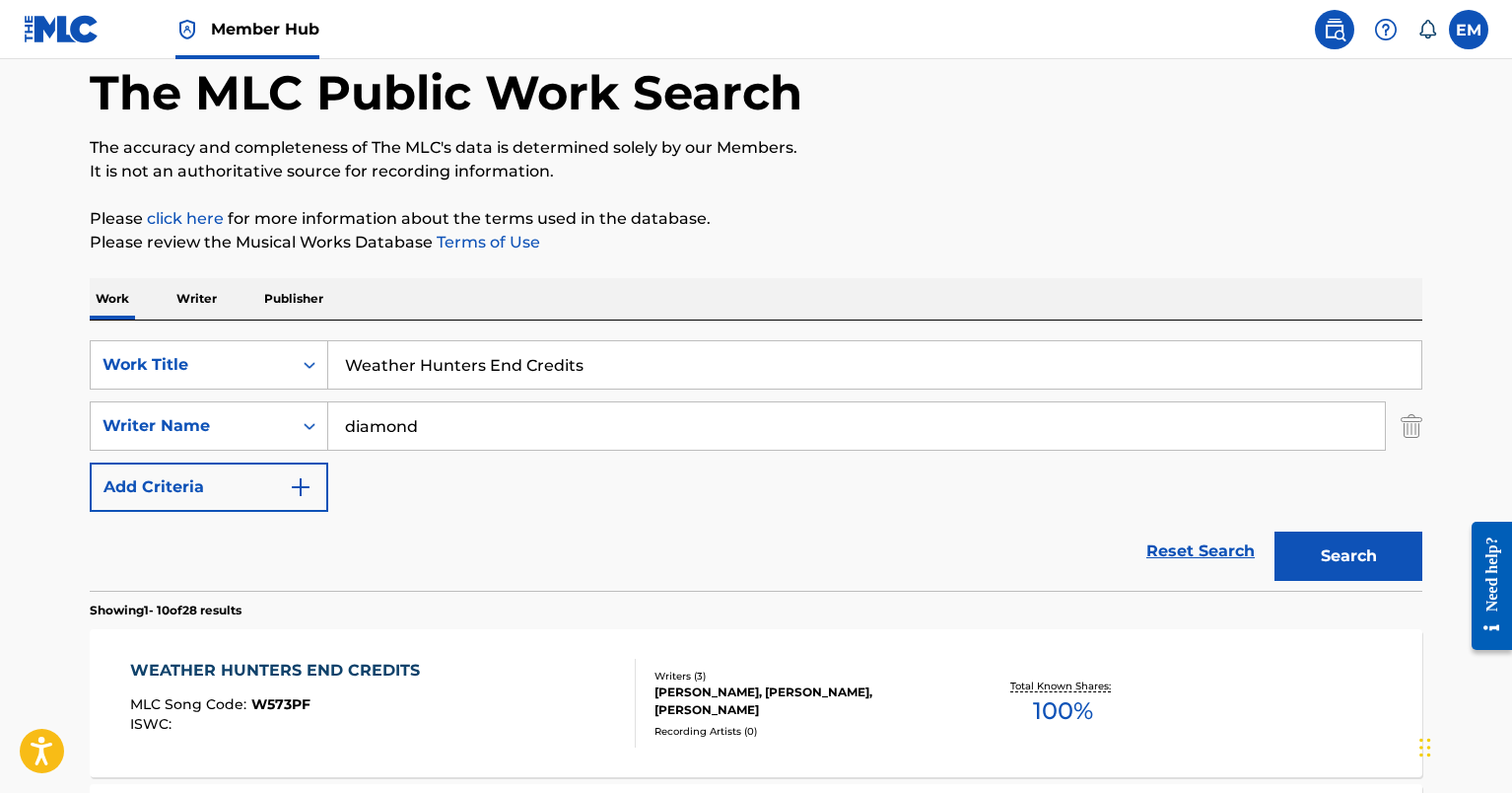
click at [408, 368] on input "Weather Hunters End Credits" at bounding box center [874, 364] width 1093 height 47
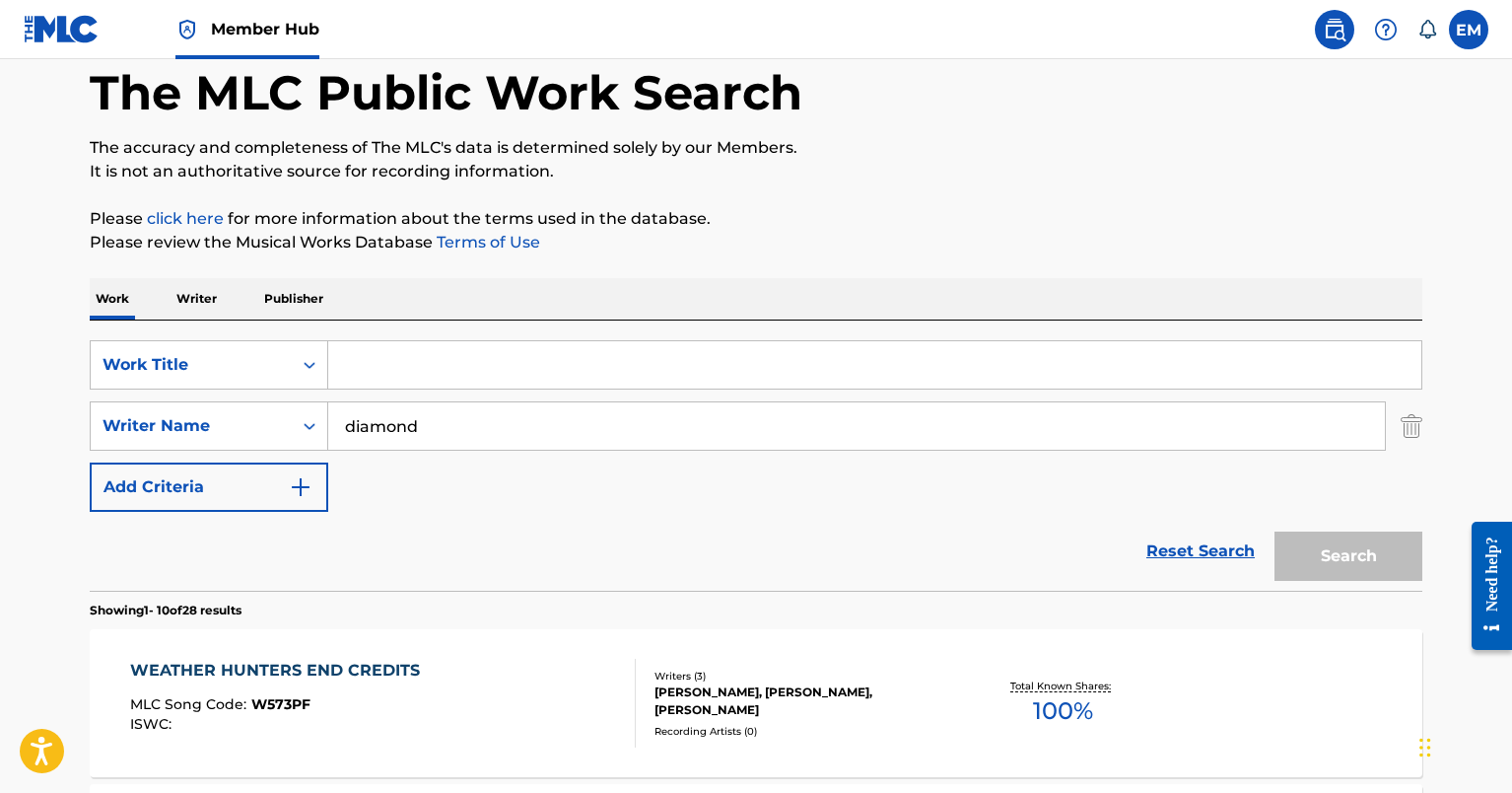
click at [426, 422] on input "diamond" at bounding box center [857, 426] width 1056 height 47
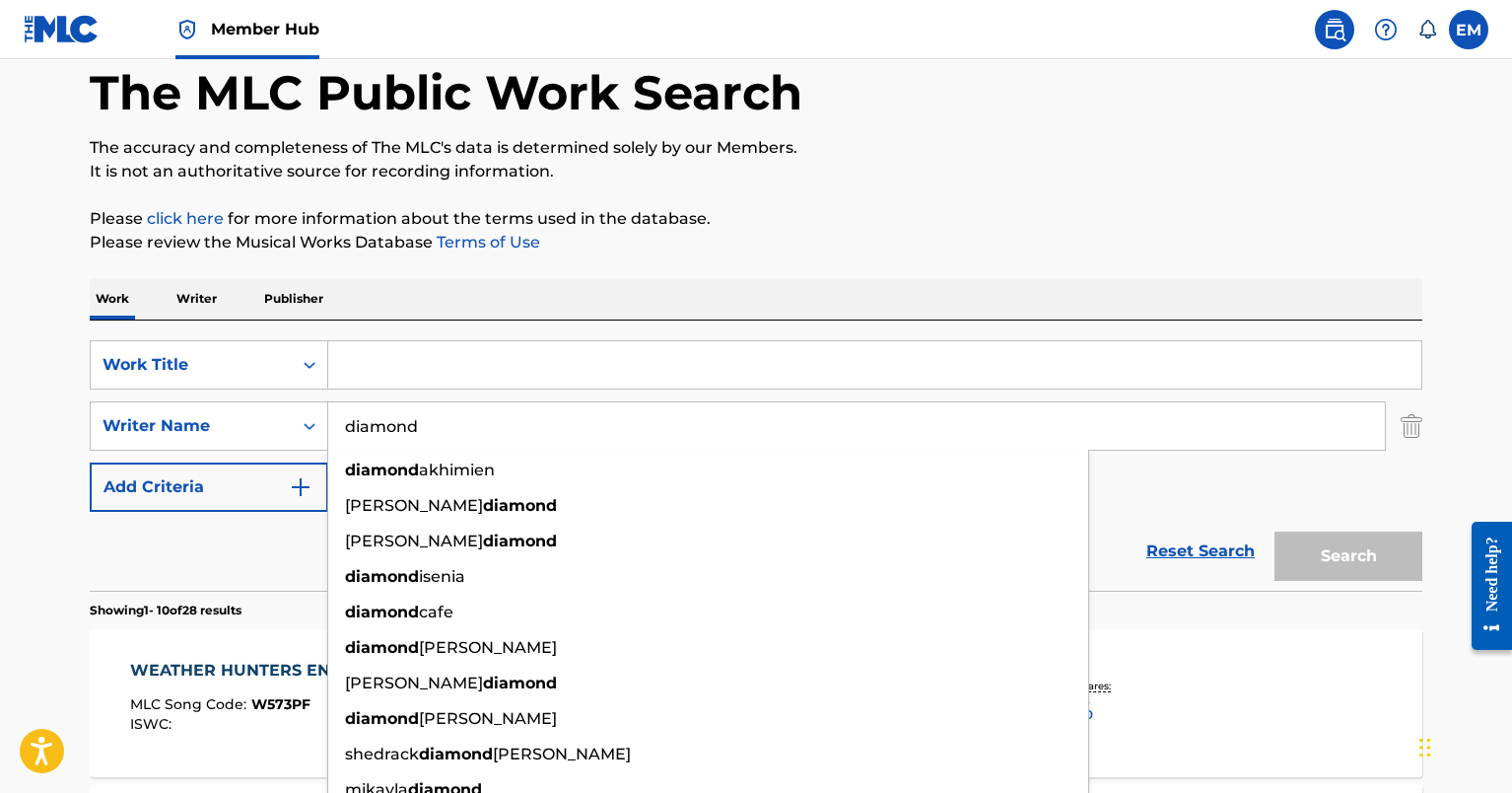
click at [426, 422] on input "diamond" at bounding box center [857, 426] width 1056 height 47
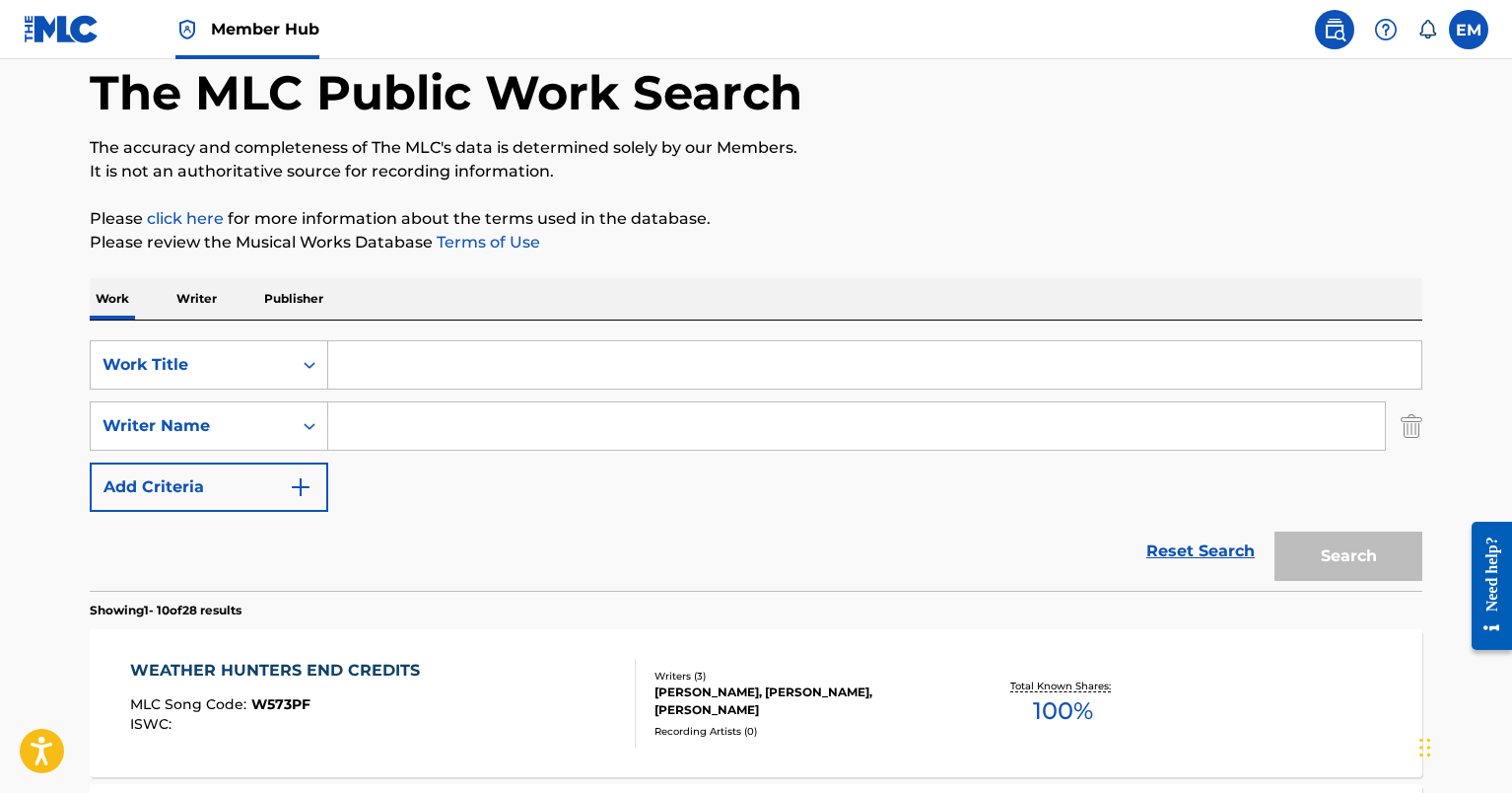
click at [415, 476] on div "SearchWithCriteria5419b06d-2d7f-4a7b-a877-7019532bfbdf Work Title SearchWithCri…" at bounding box center [756, 426] width 1332 height 172
click at [182, 343] on div "Work Title" at bounding box center [209, 364] width 239 height 49
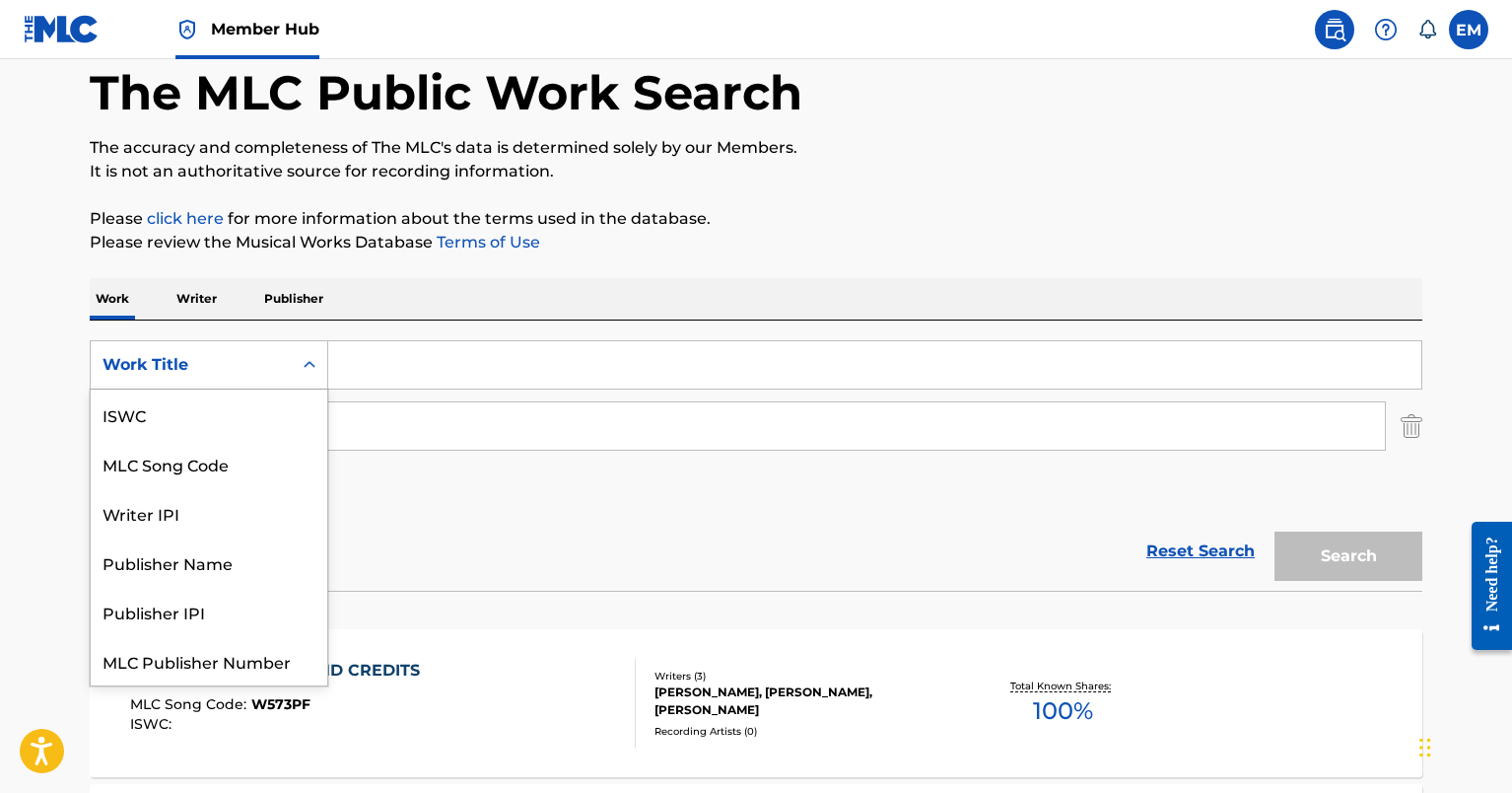
scroll to position [49, 0]
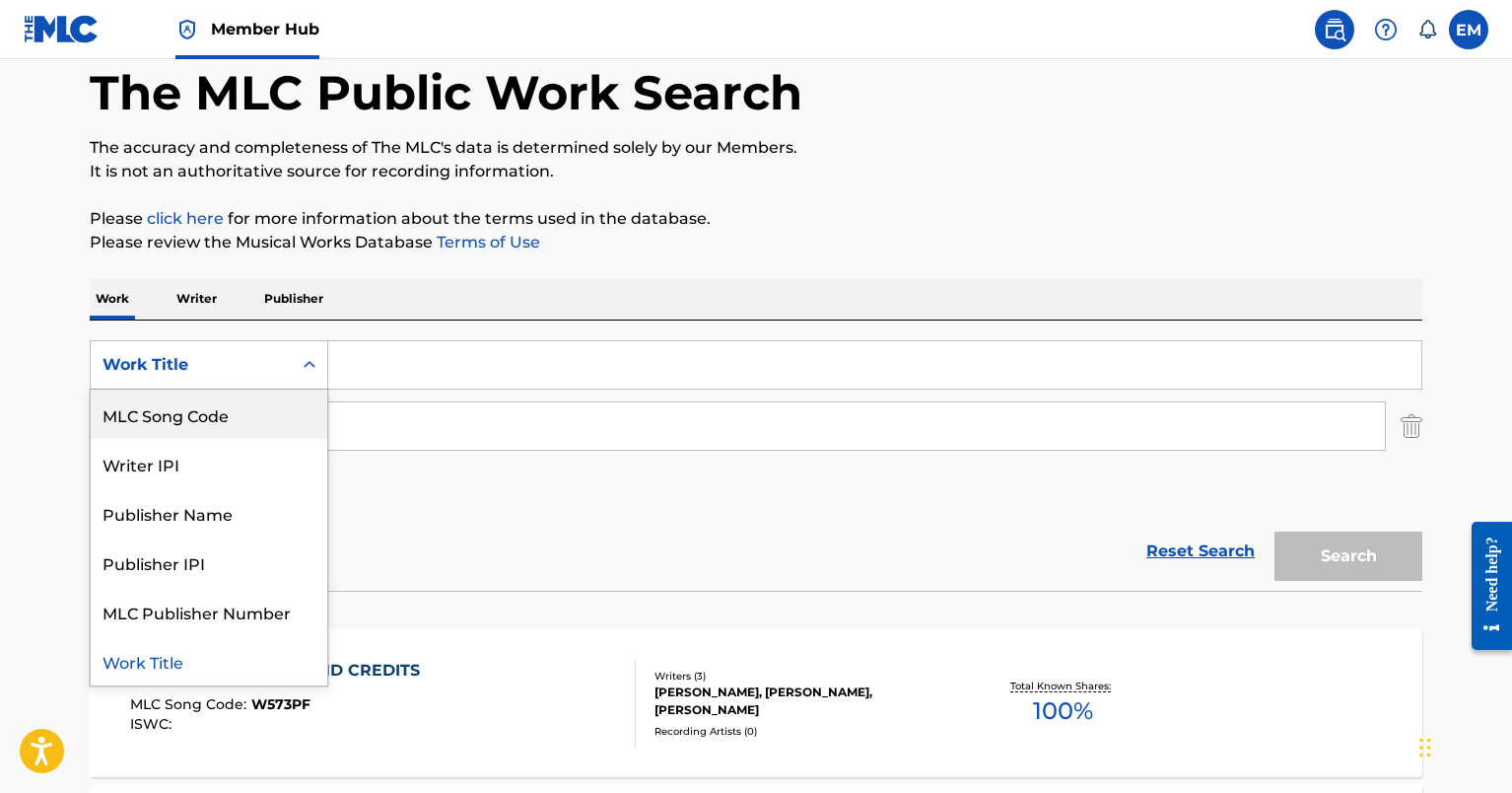
click at [186, 409] on div "MLC Song Code" at bounding box center [209, 414] width 237 height 49
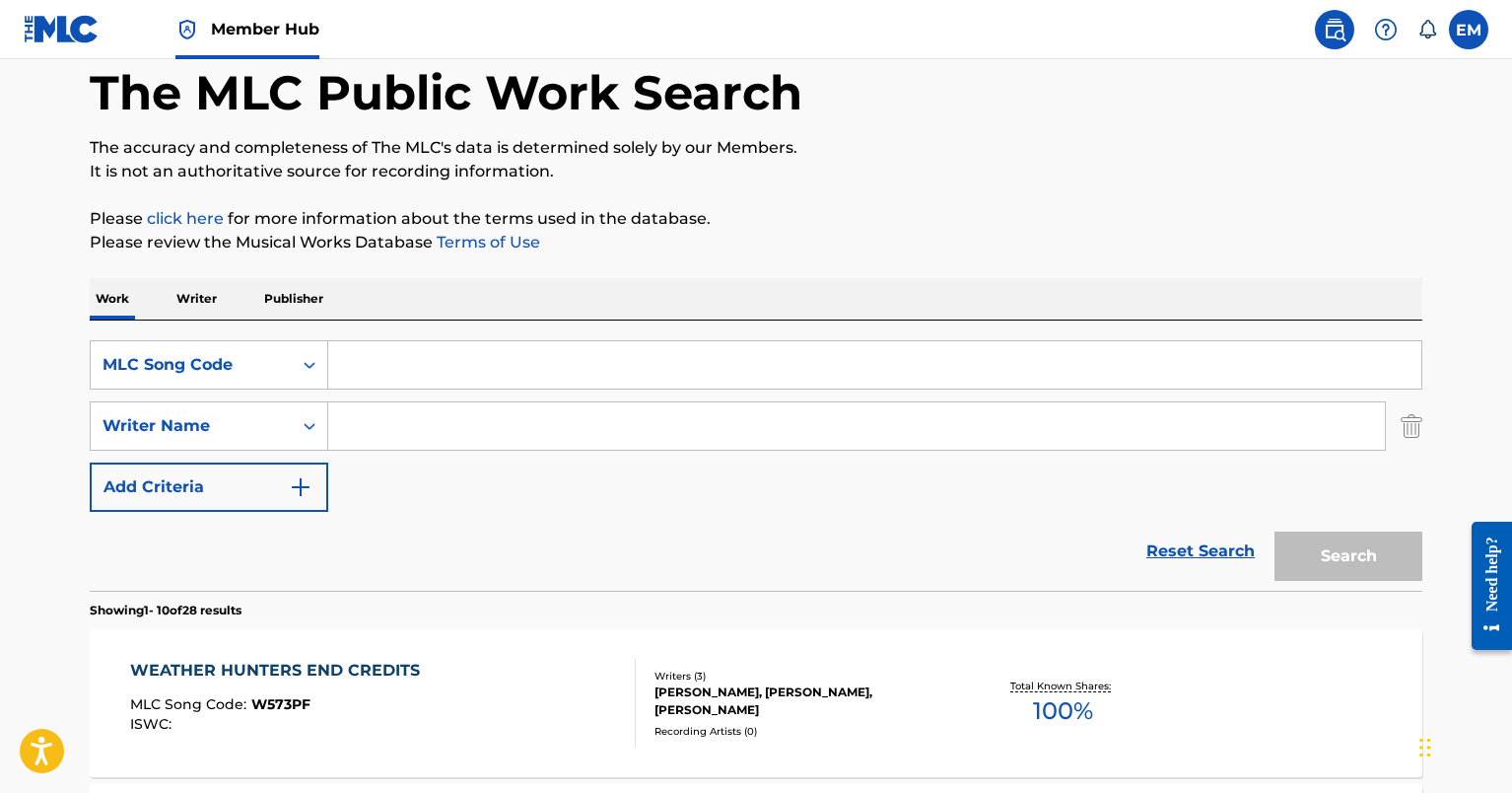
click at [403, 373] on input "Search Form" at bounding box center [874, 364] width 1093 height 47
click at [849, 358] on input "Search Form" at bounding box center [874, 364] width 1093 height 47
click at [1274, 531] on button "Search" at bounding box center [1348, 556] width 148 height 49
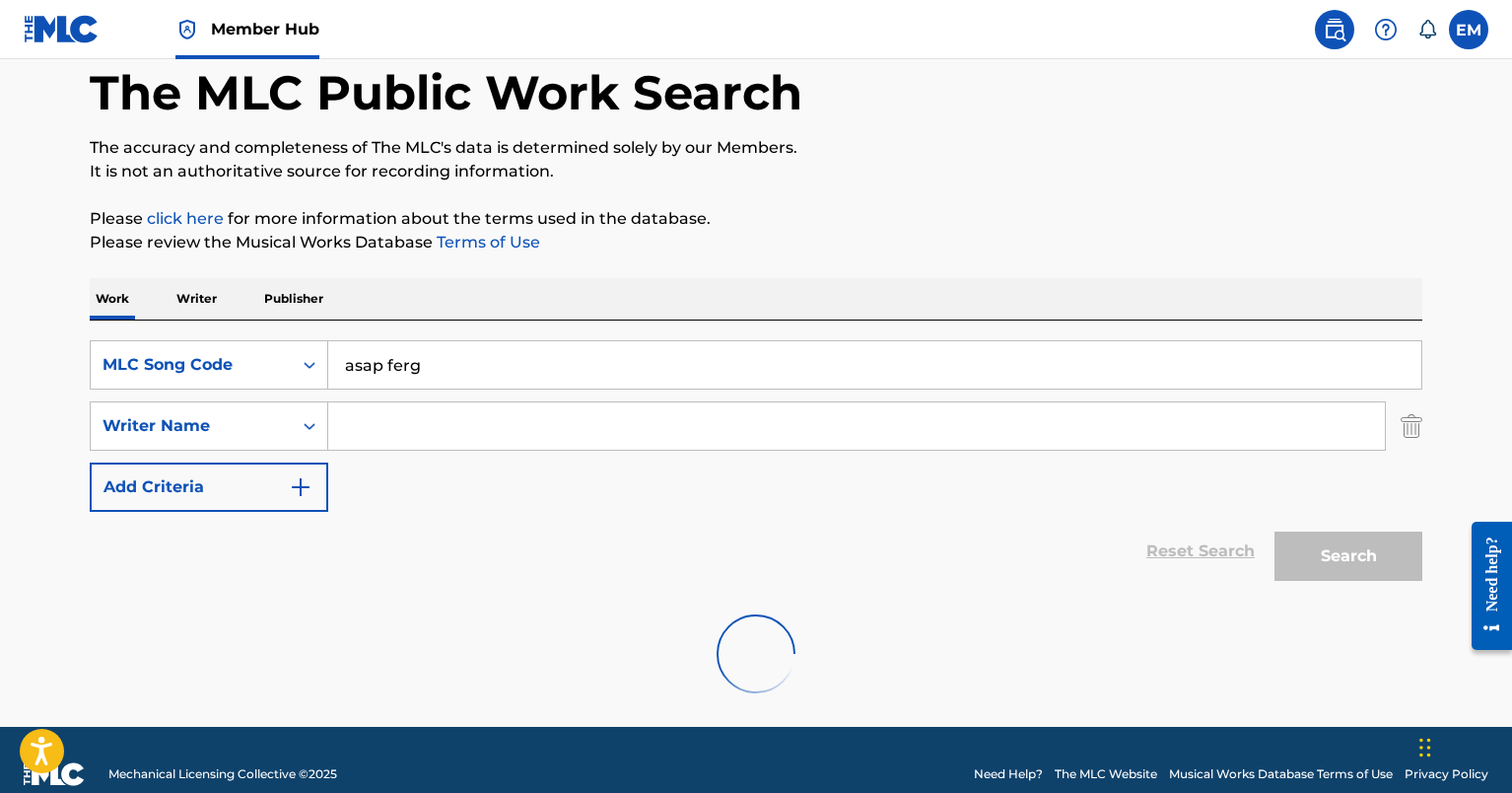
scroll to position [63, 0]
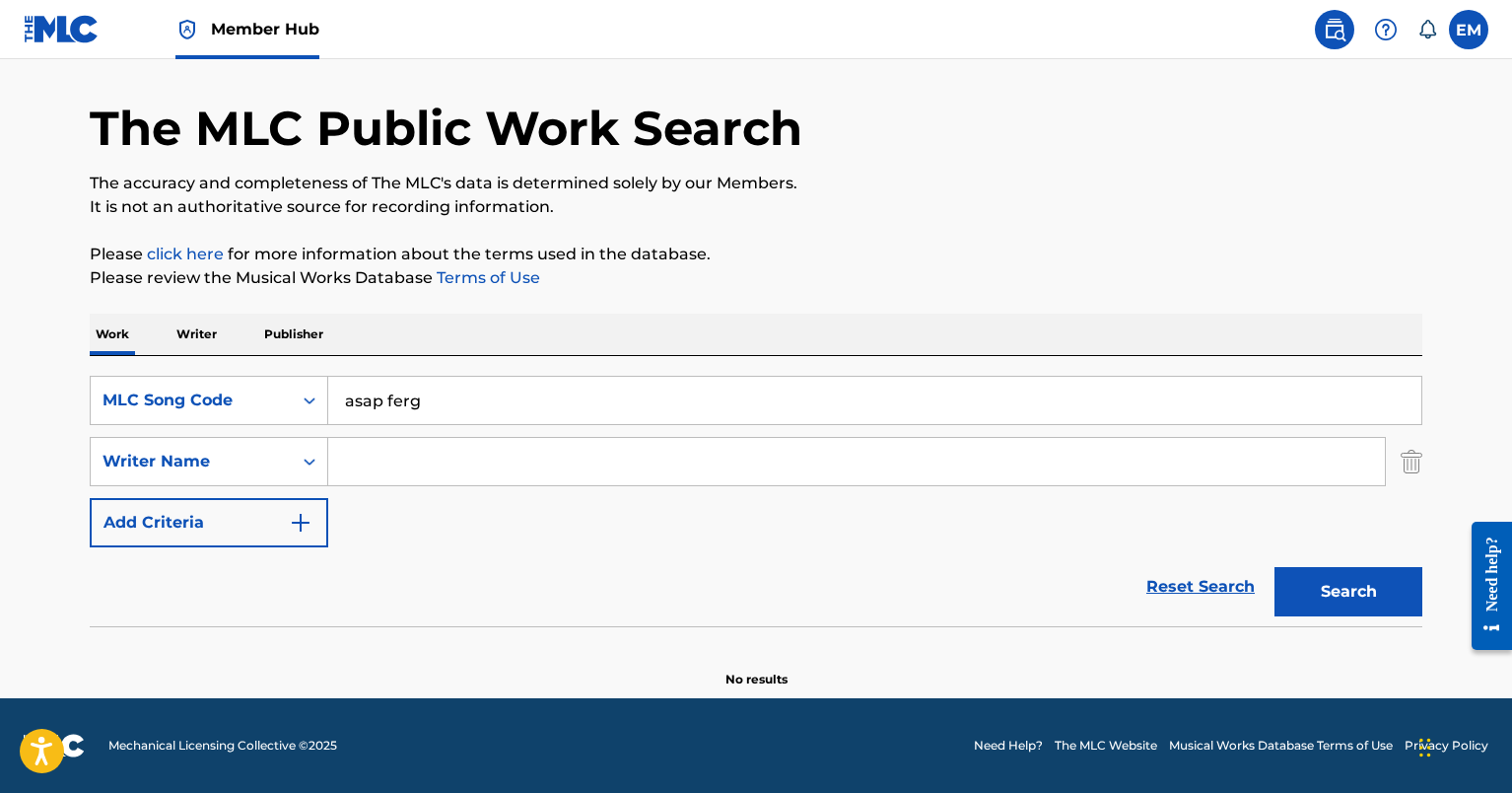
click at [619, 400] on input "asap ferg" at bounding box center [874, 400] width 1093 height 47
click at [364, 409] on input "asap ferg" at bounding box center [874, 400] width 1093 height 47
type input "a$ap ferg"
click at [1317, 573] on div "Search" at bounding box center [1343, 587] width 158 height 79
click at [1324, 571] on button "Search" at bounding box center [1348, 592] width 148 height 49
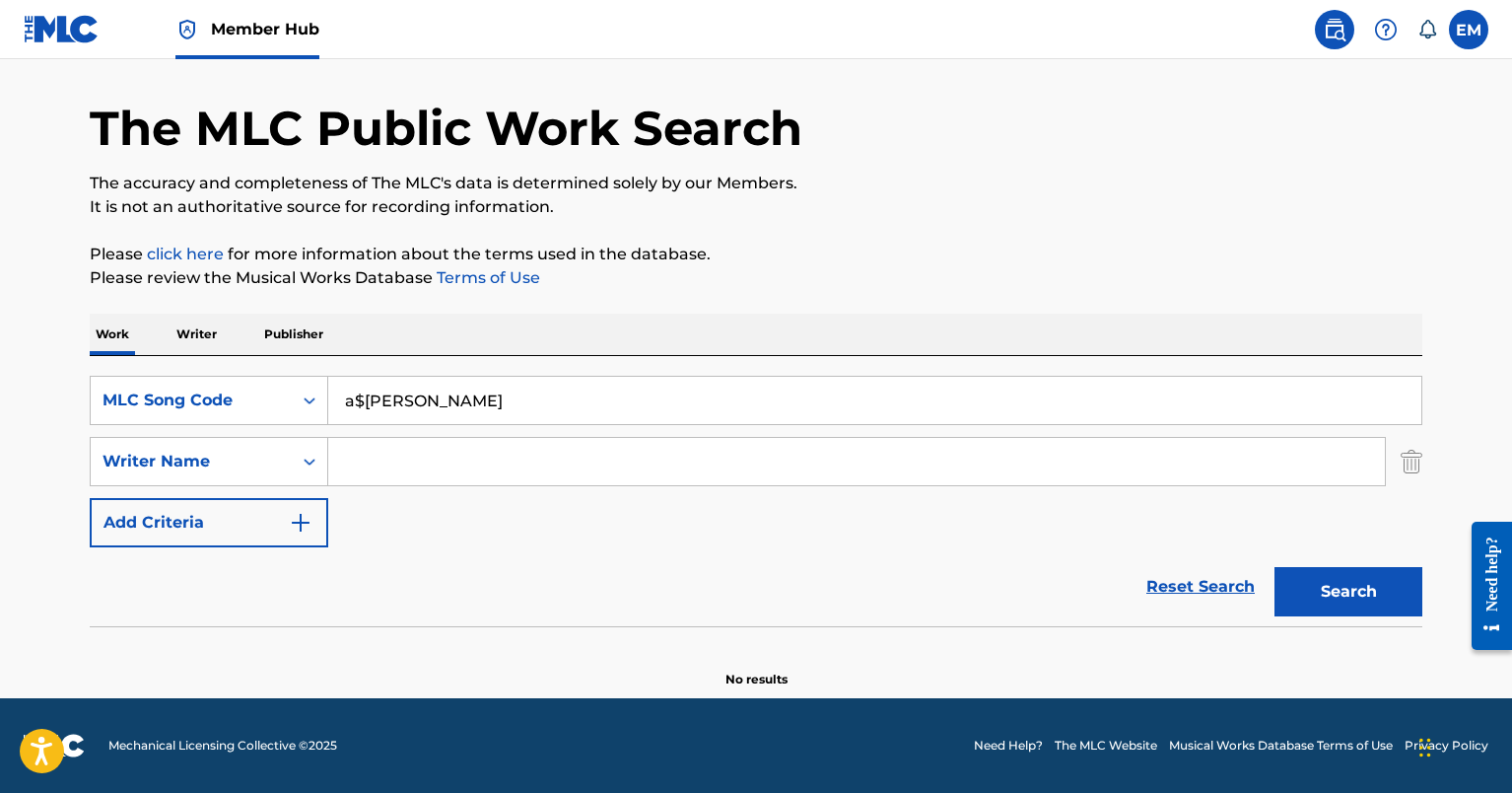
click at [531, 378] on input "a$ap ferg" at bounding box center [874, 400] width 1093 height 47
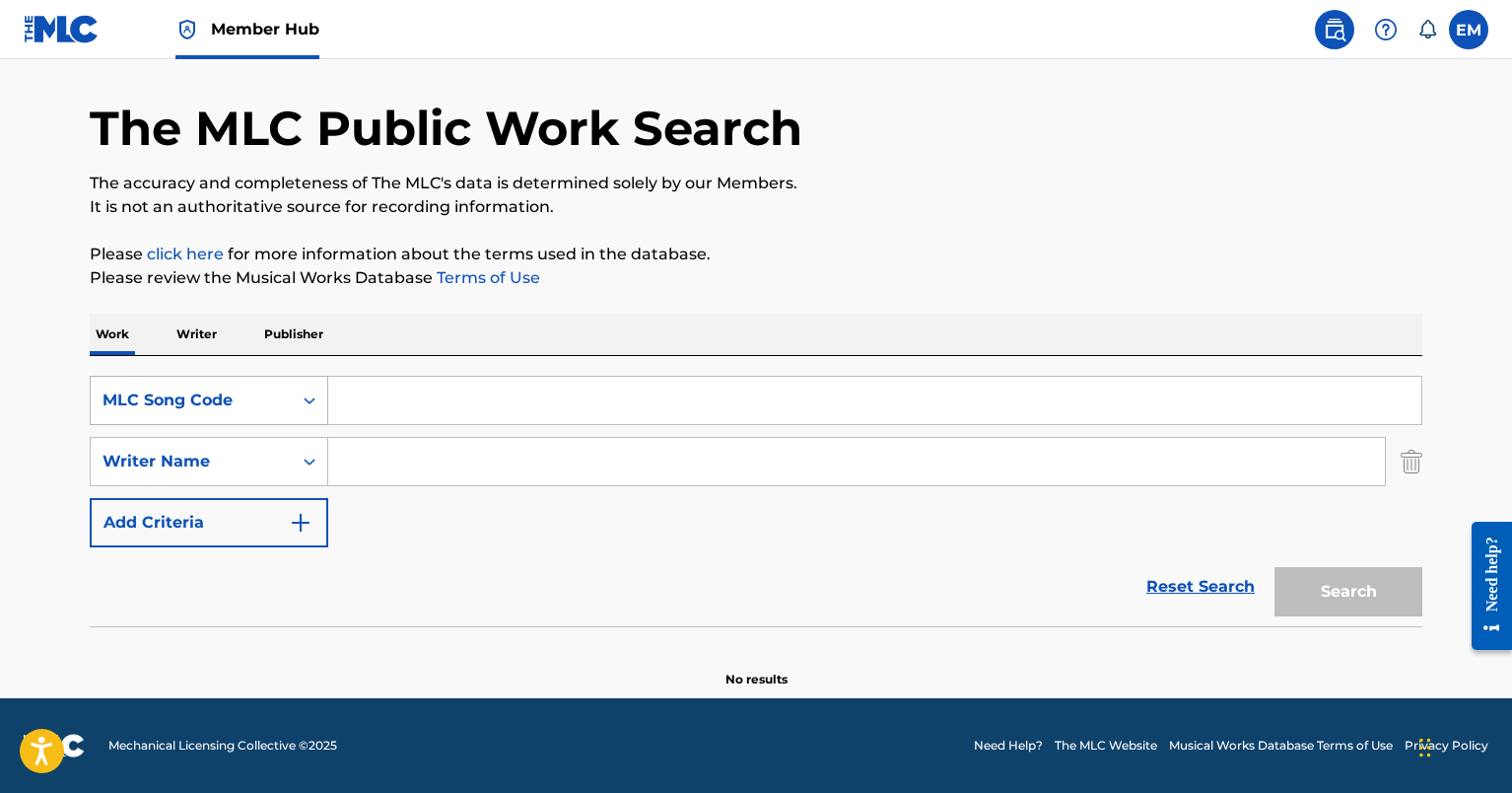
click at [285, 396] on div "MLC Song Code" at bounding box center [191, 400] width 201 height 38
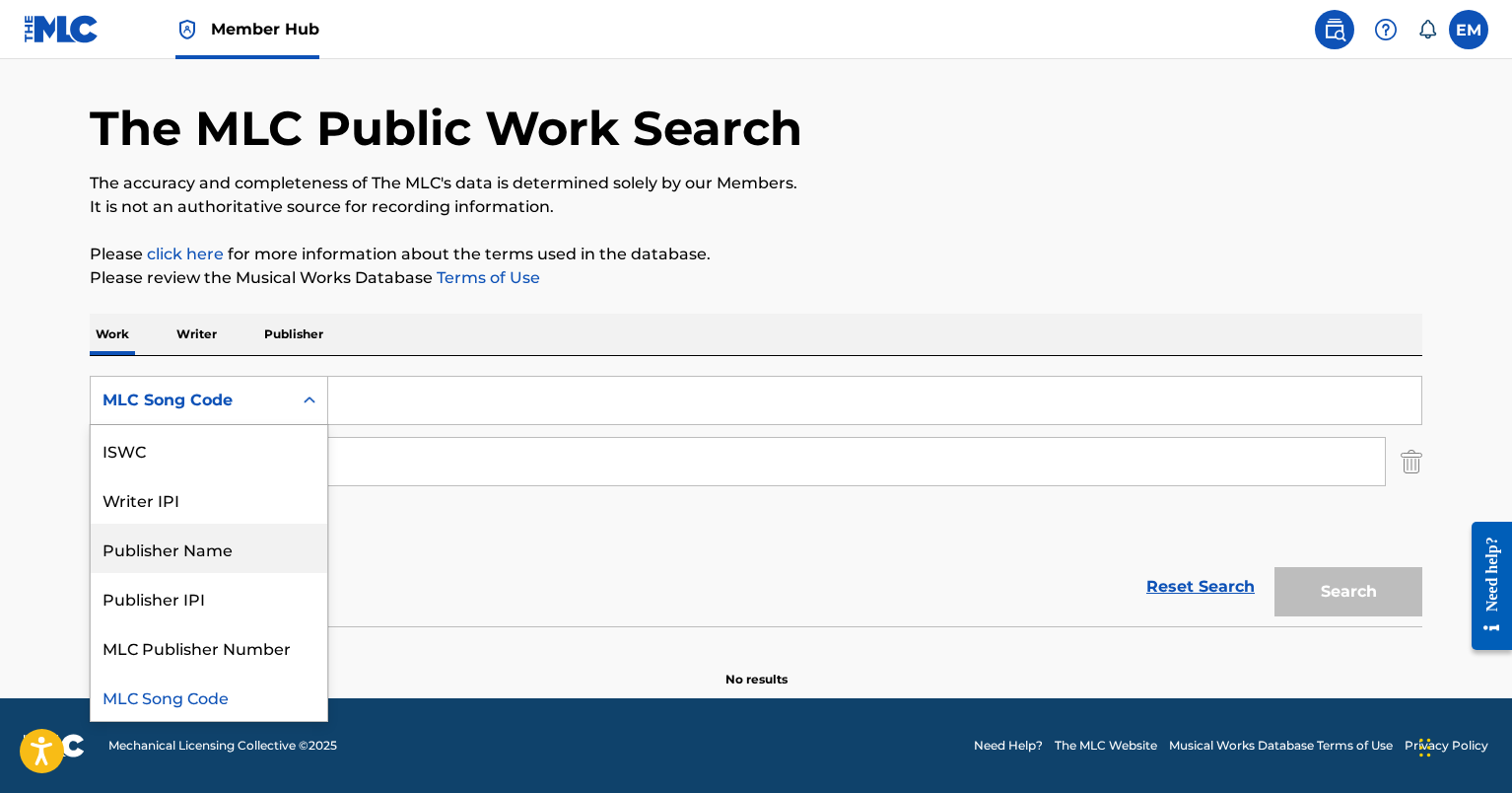
scroll to position [0, 0]
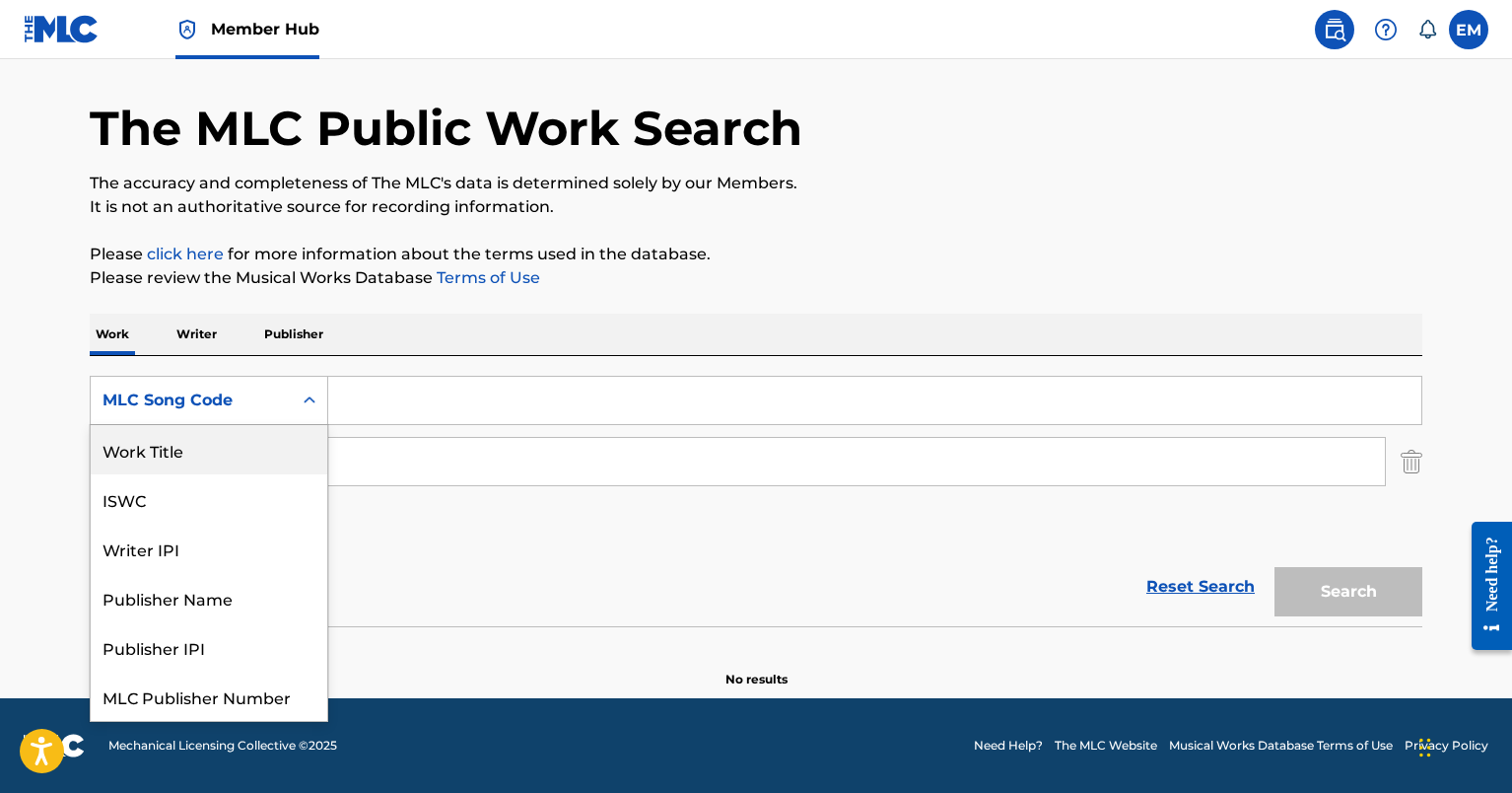
click at [237, 469] on div "Work Title" at bounding box center [209, 449] width 237 height 49
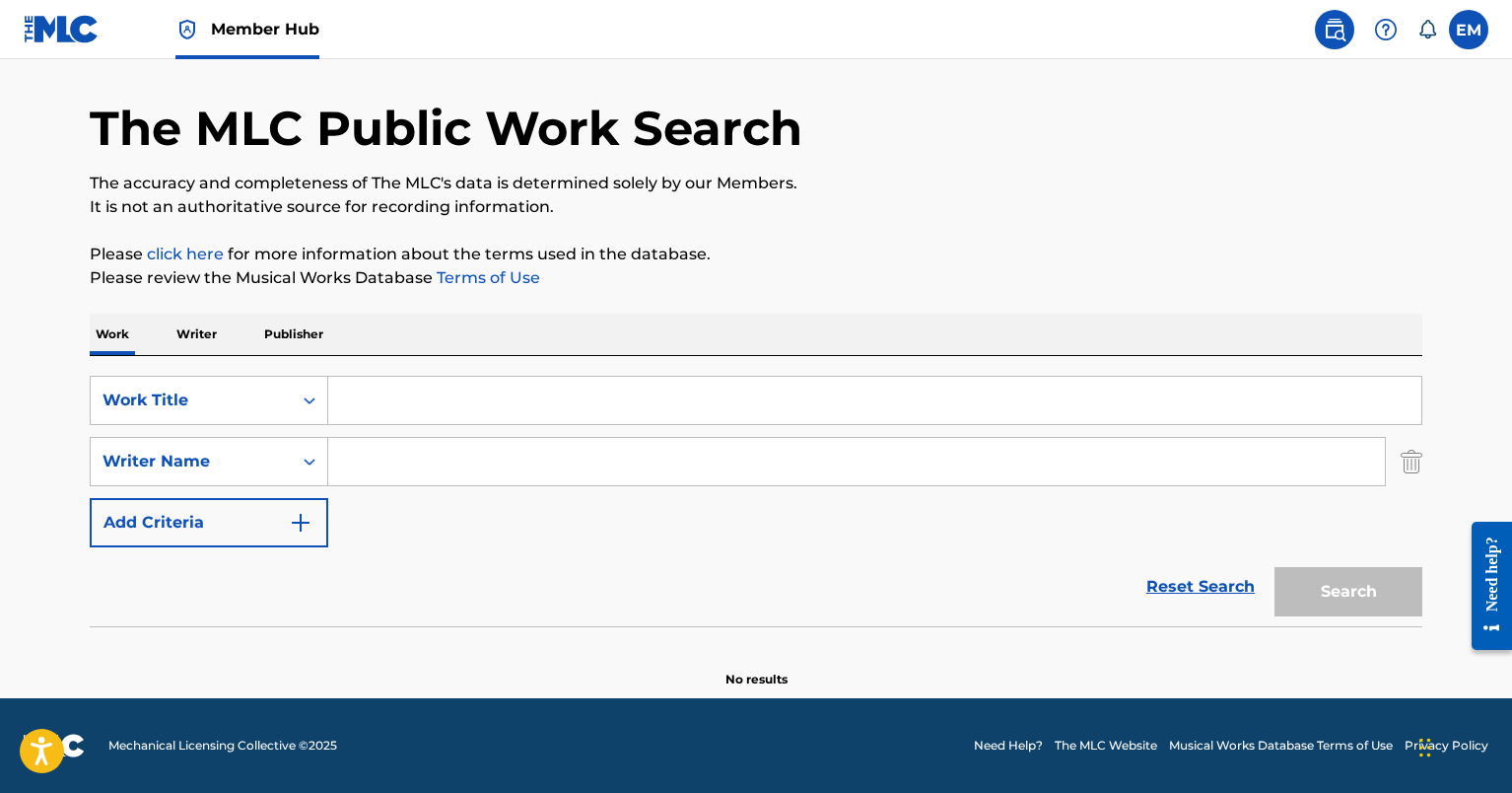
click at [386, 371] on div "SearchWithCriteria3de501f6-09e0-4ec9-bd19-d55ddeddbf5d Work Title SearchWithCri…" at bounding box center [756, 491] width 1332 height 271
click at [386, 395] on input "Search Form" at bounding box center [874, 400] width 1093 height 47
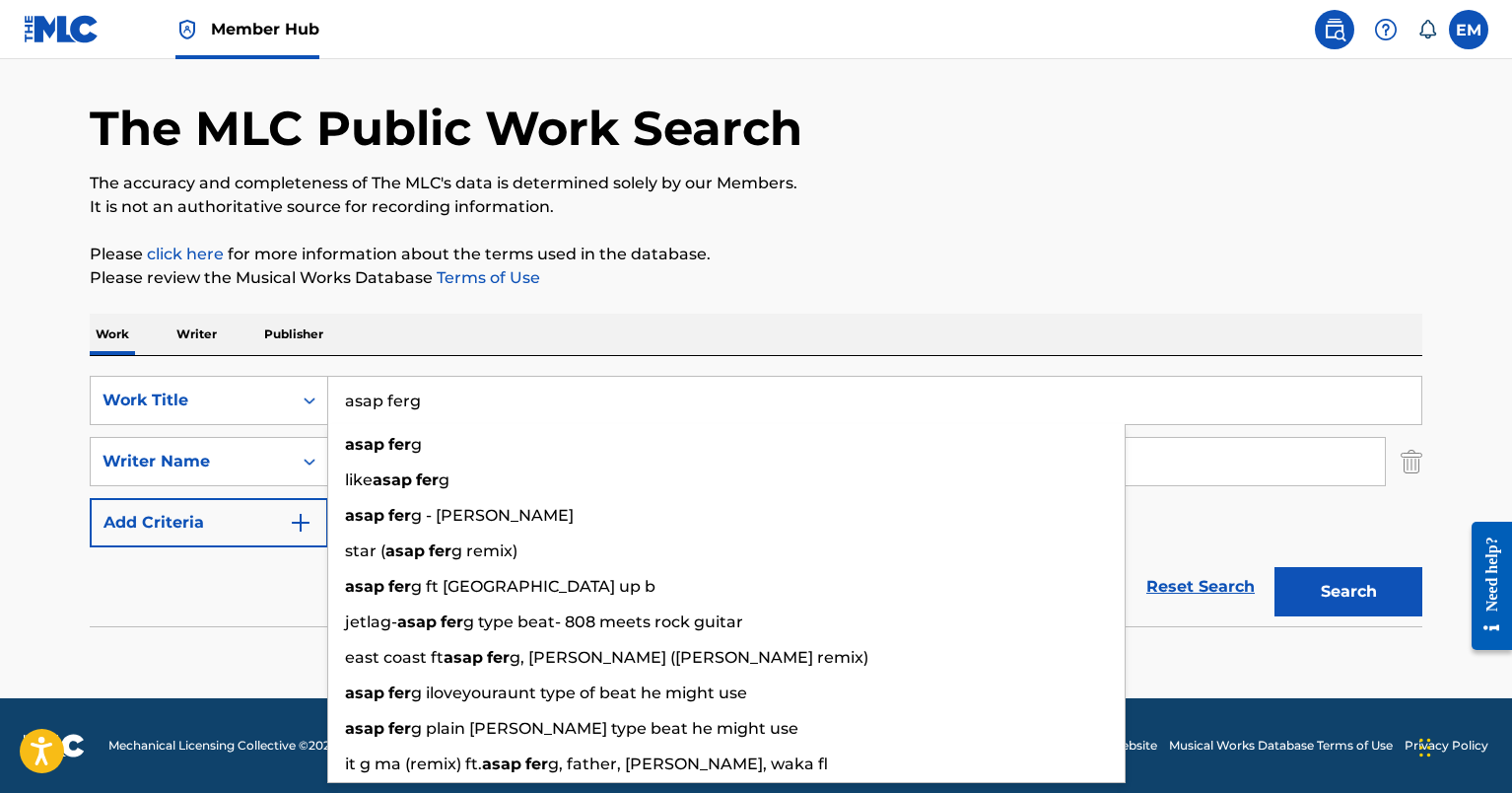
type input "asap ferg"
click at [1274, 567] on button "Search" at bounding box center [1348, 592] width 148 height 49
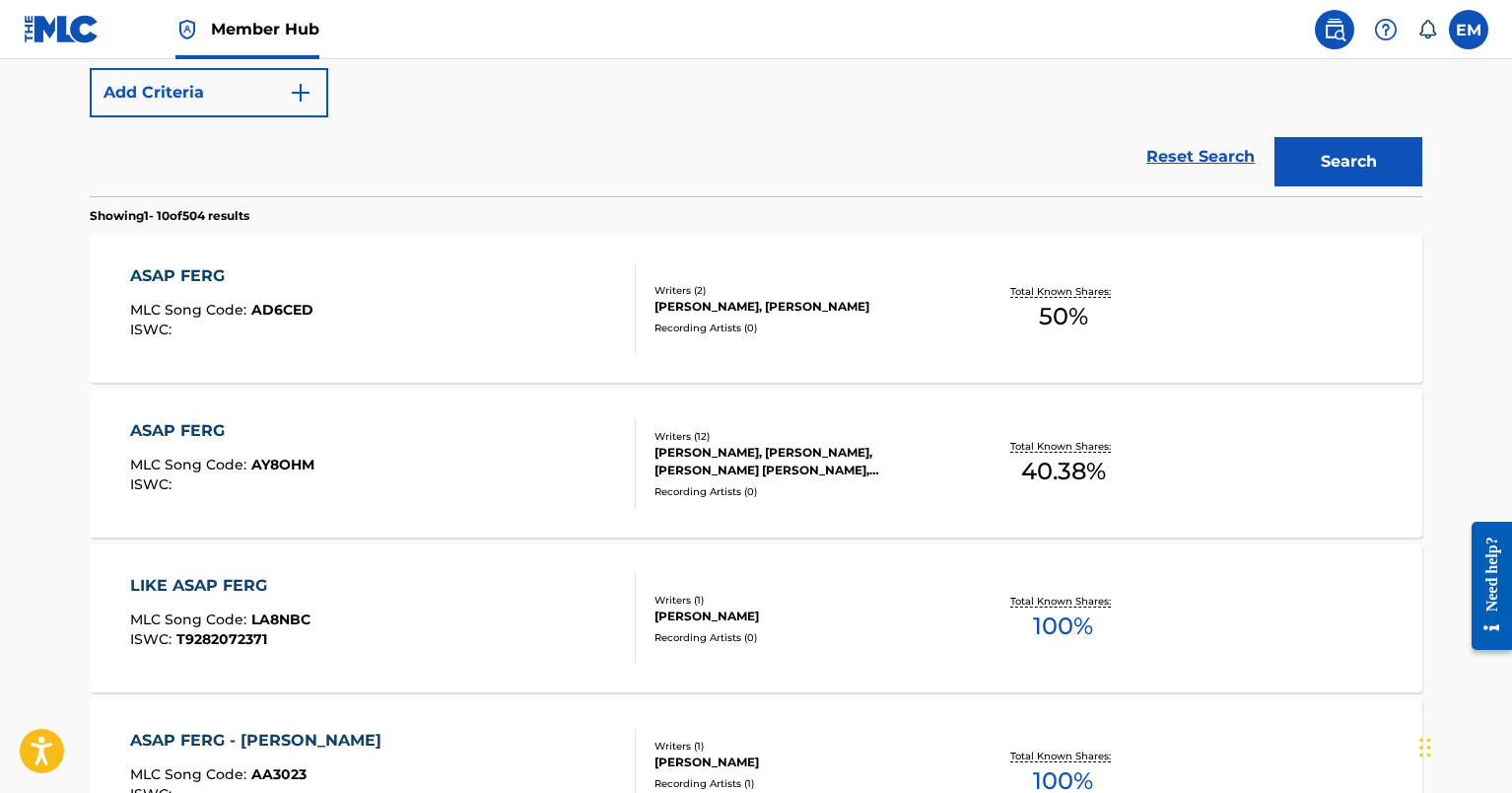
scroll to position [457, 0]
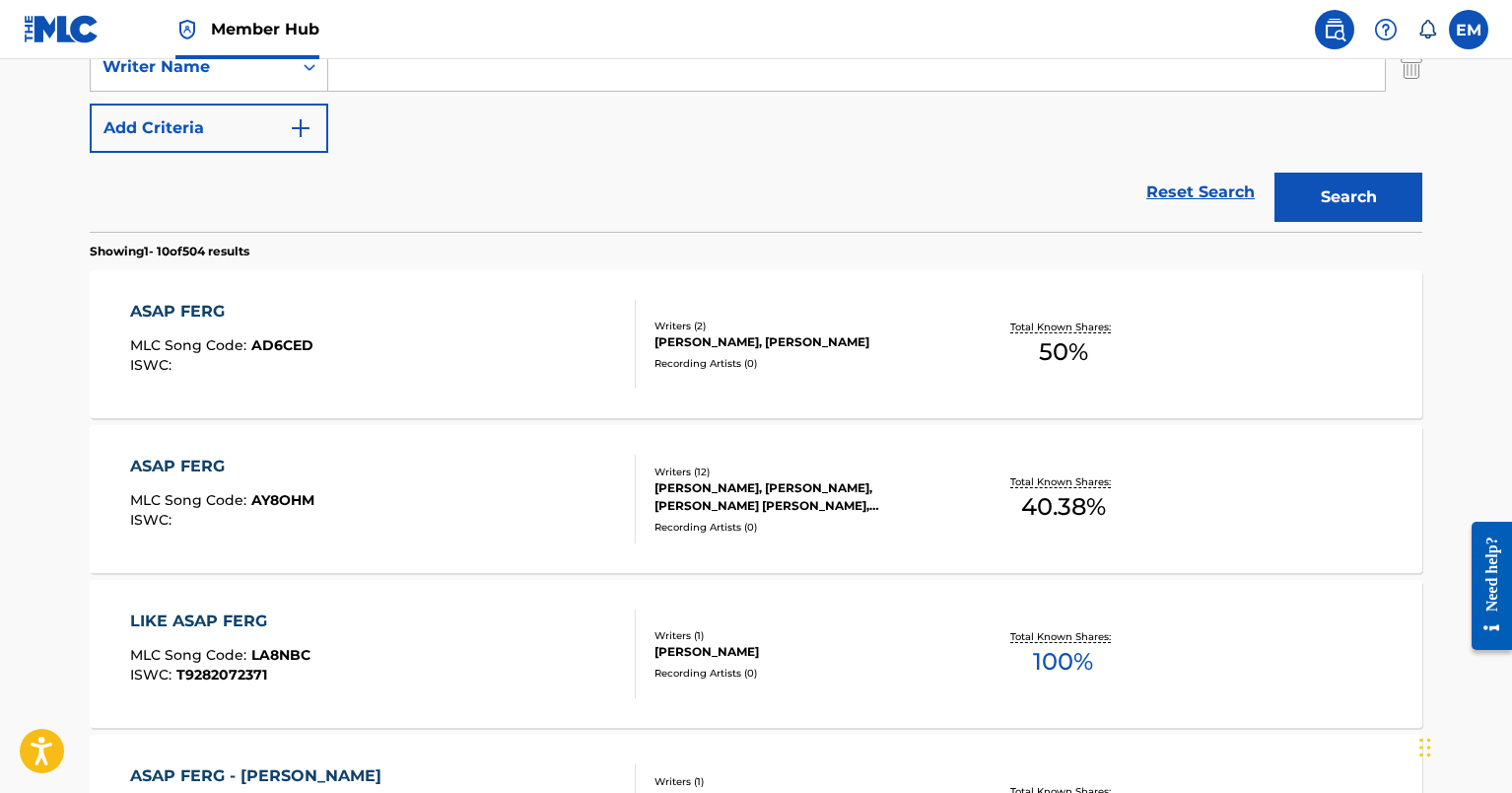
click at [509, 523] on div "ASAP FERG MLC Song Code : AY8OHM ISWC :" at bounding box center [383, 499] width 506 height 89
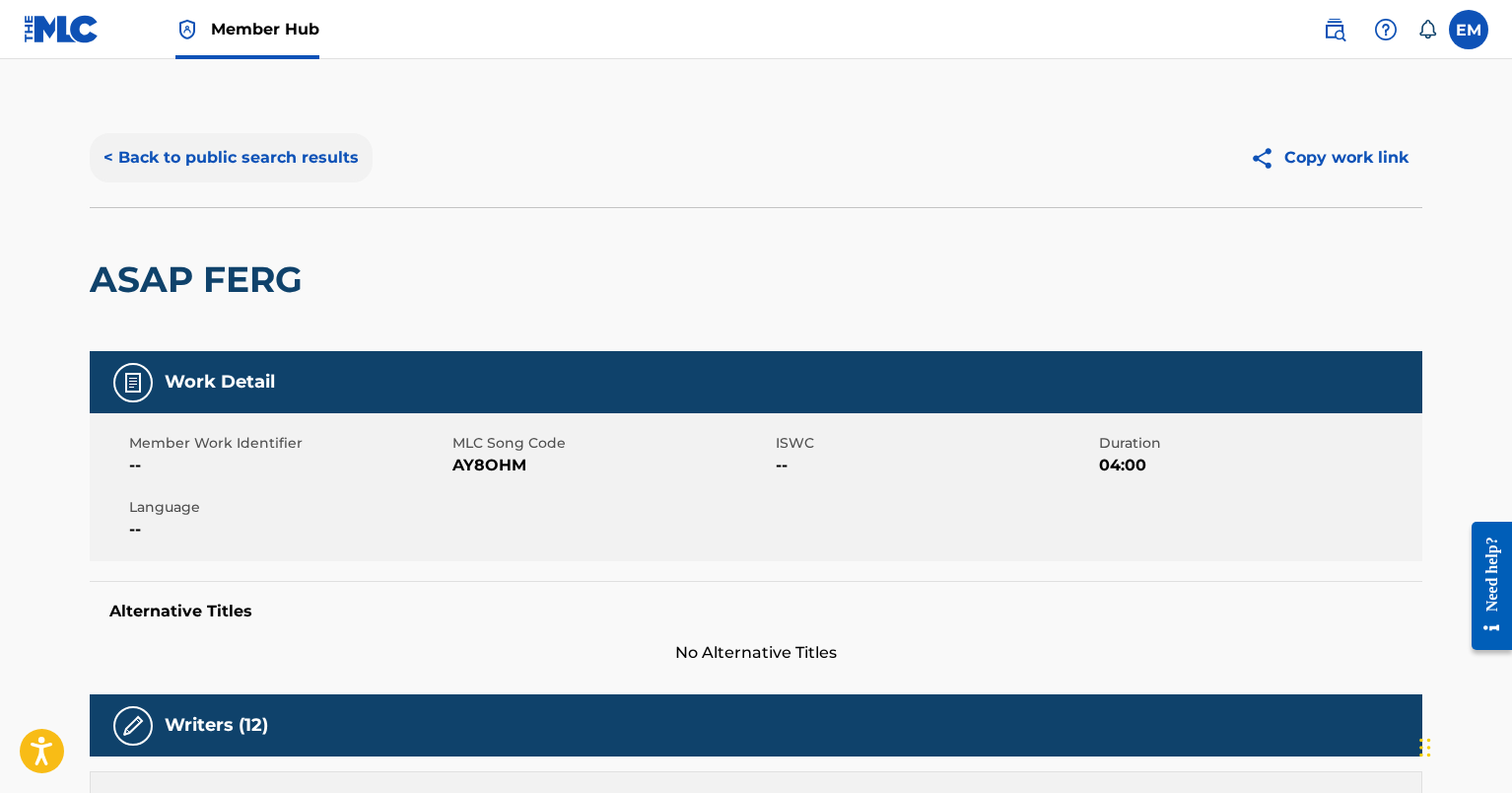
click at [260, 167] on button "< Back to public search results" at bounding box center [231, 158] width 283 height 49
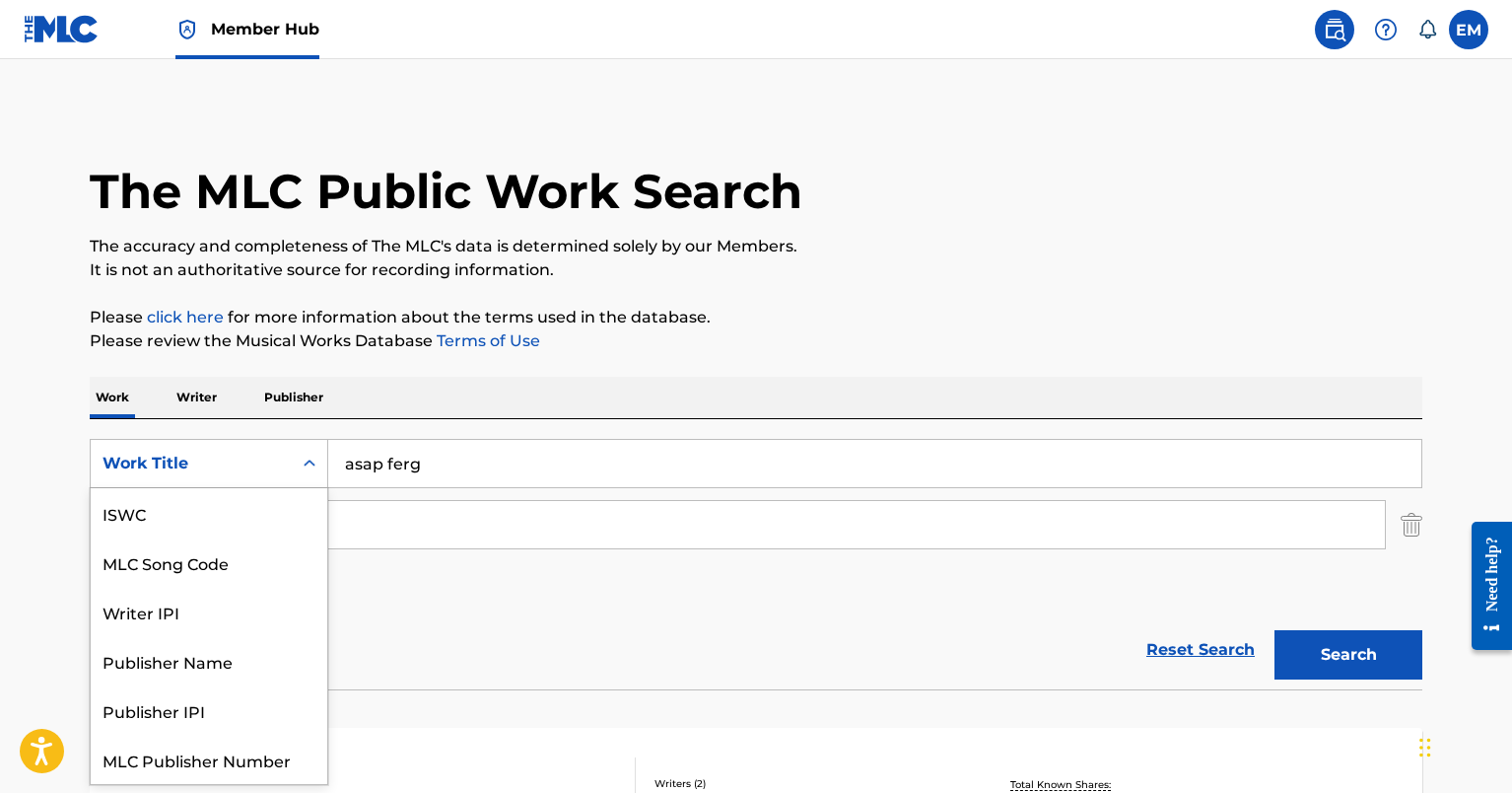
click at [206, 462] on div "Work Title" at bounding box center [191, 463] width 178 height 24
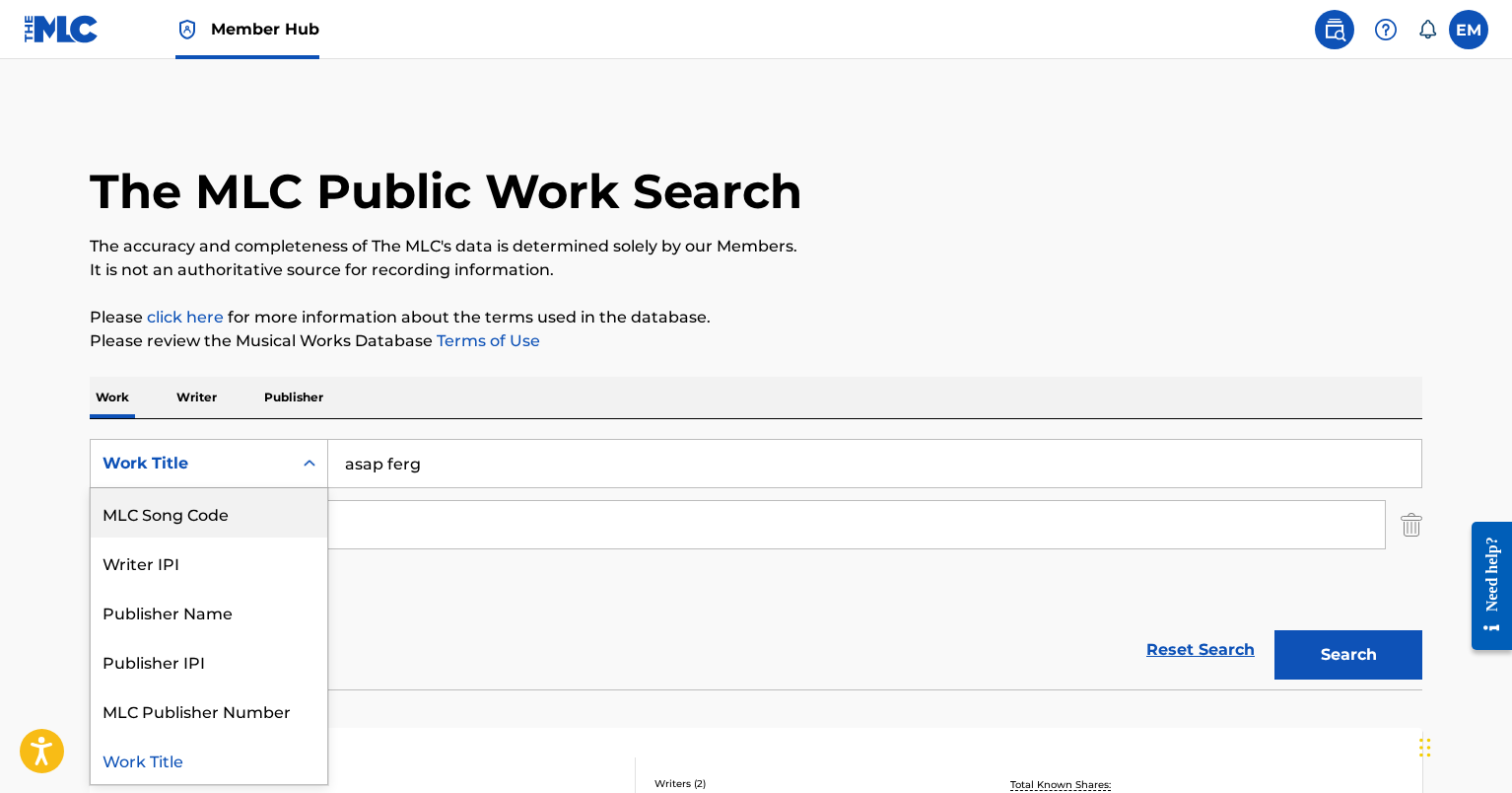
click at [194, 504] on div "MLC Song Code" at bounding box center [209, 513] width 237 height 49
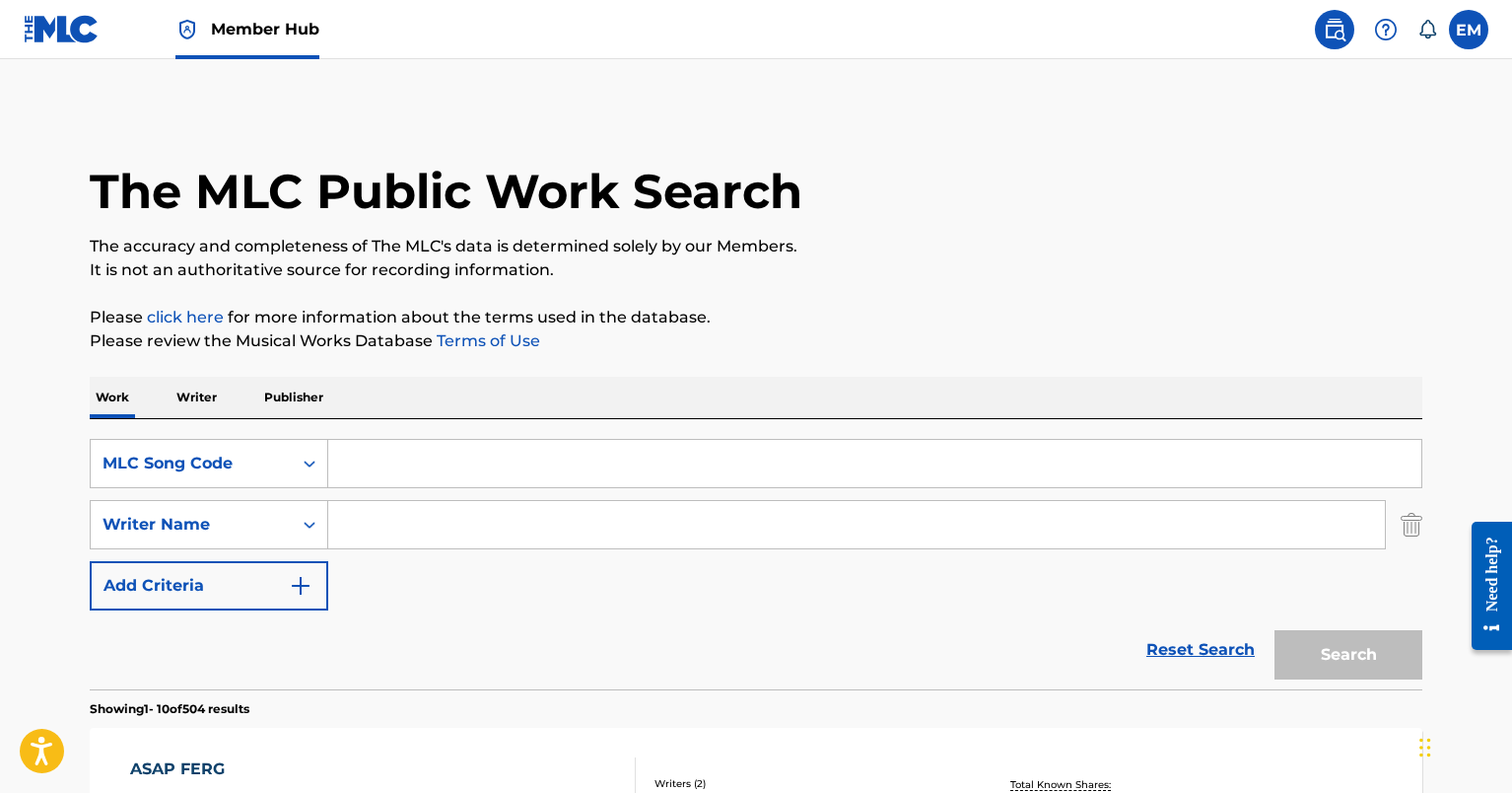
click at [425, 450] on input "Search Form" at bounding box center [874, 463] width 1093 height 47
paste input "AVCHIR."
click at [1354, 636] on button "Search" at bounding box center [1348, 655] width 148 height 49
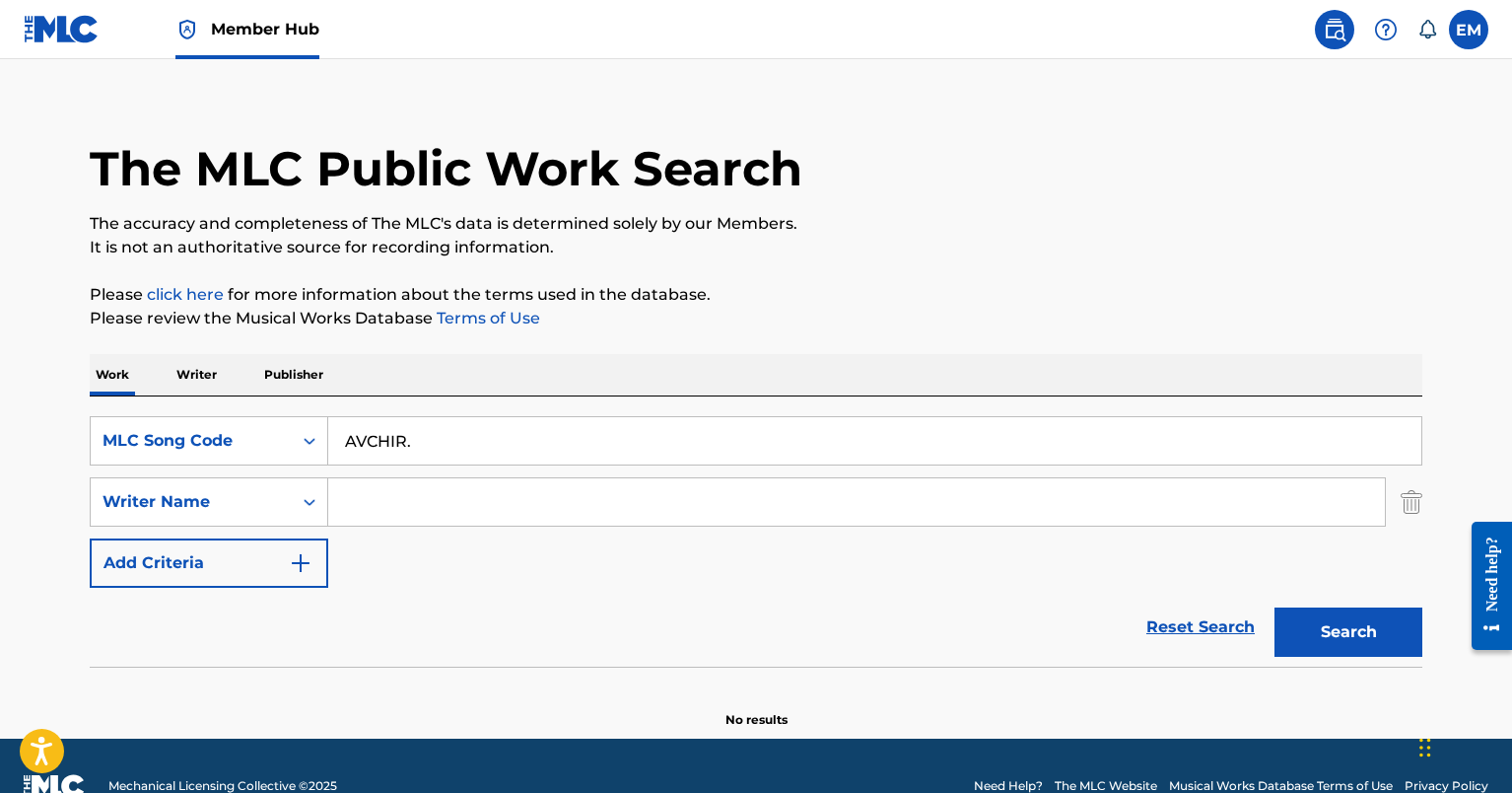
scroll to position [0, 0]
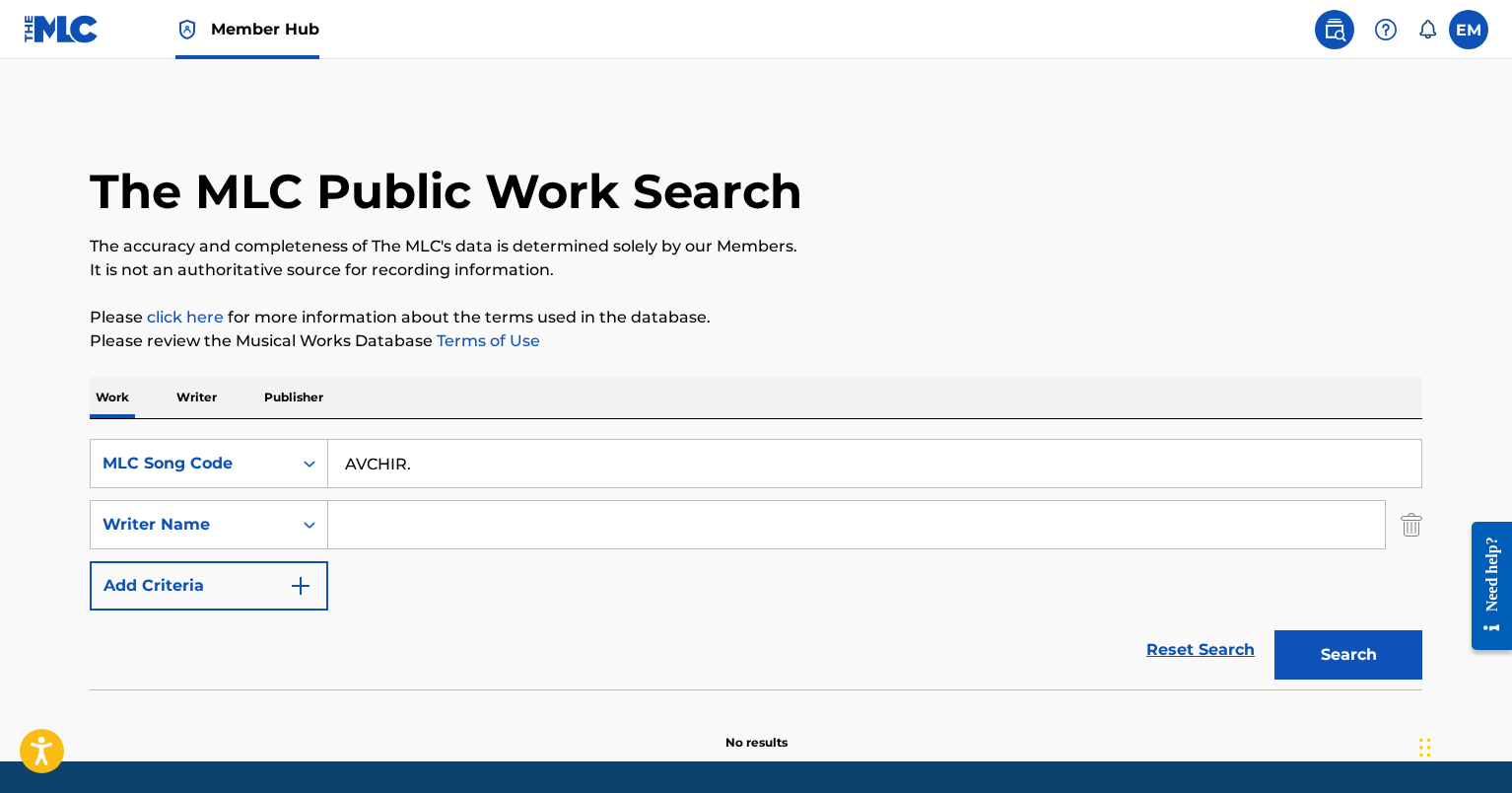
click at [600, 477] on input "AVCHIR." at bounding box center [874, 463] width 1093 height 47
type input "AVCHIR"
click at [1274, 630] on button "Search" at bounding box center [1348, 655] width 148 height 49
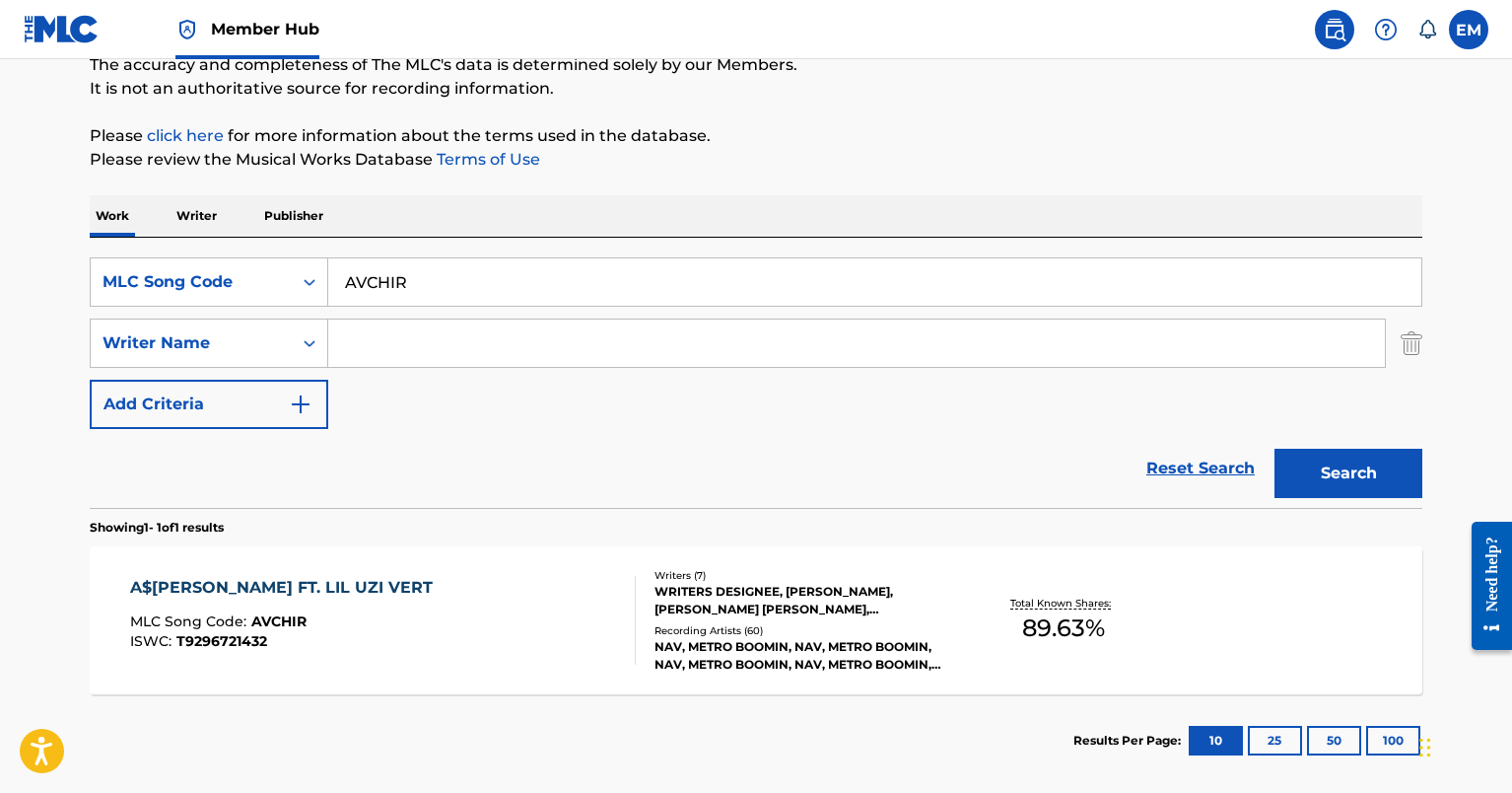
scroll to position [198, 0]
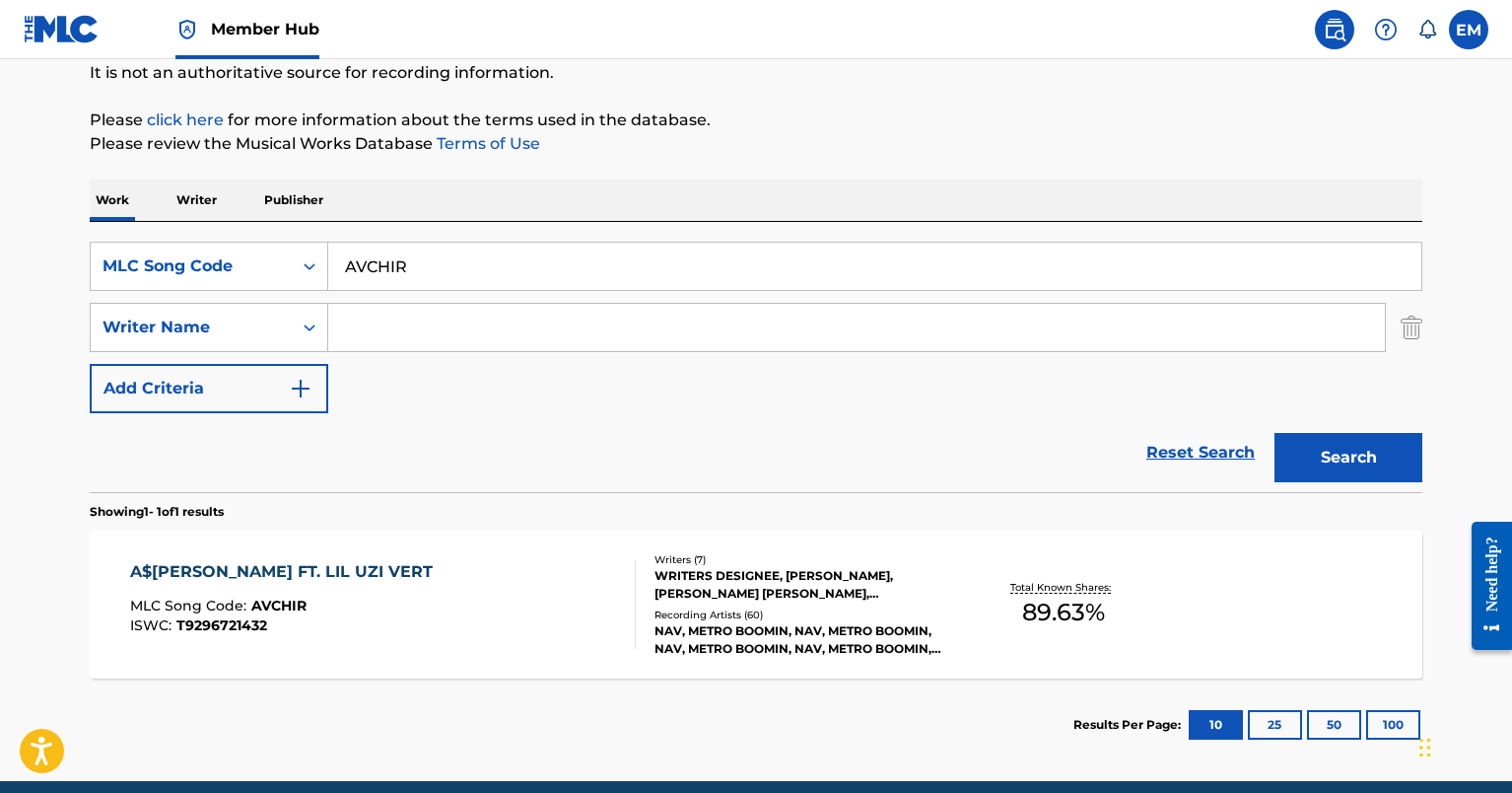
click at [631, 458] on div "Reset Search Search" at bounding box center [756, 452] width 1332 height 79
click at [525, 618] on div "A$AP FERG FT. LIL UZI VERT MLC Song Code : AVCHIR ISWC : T9296721432" at bounding box center [383, 604] width 506 height 89
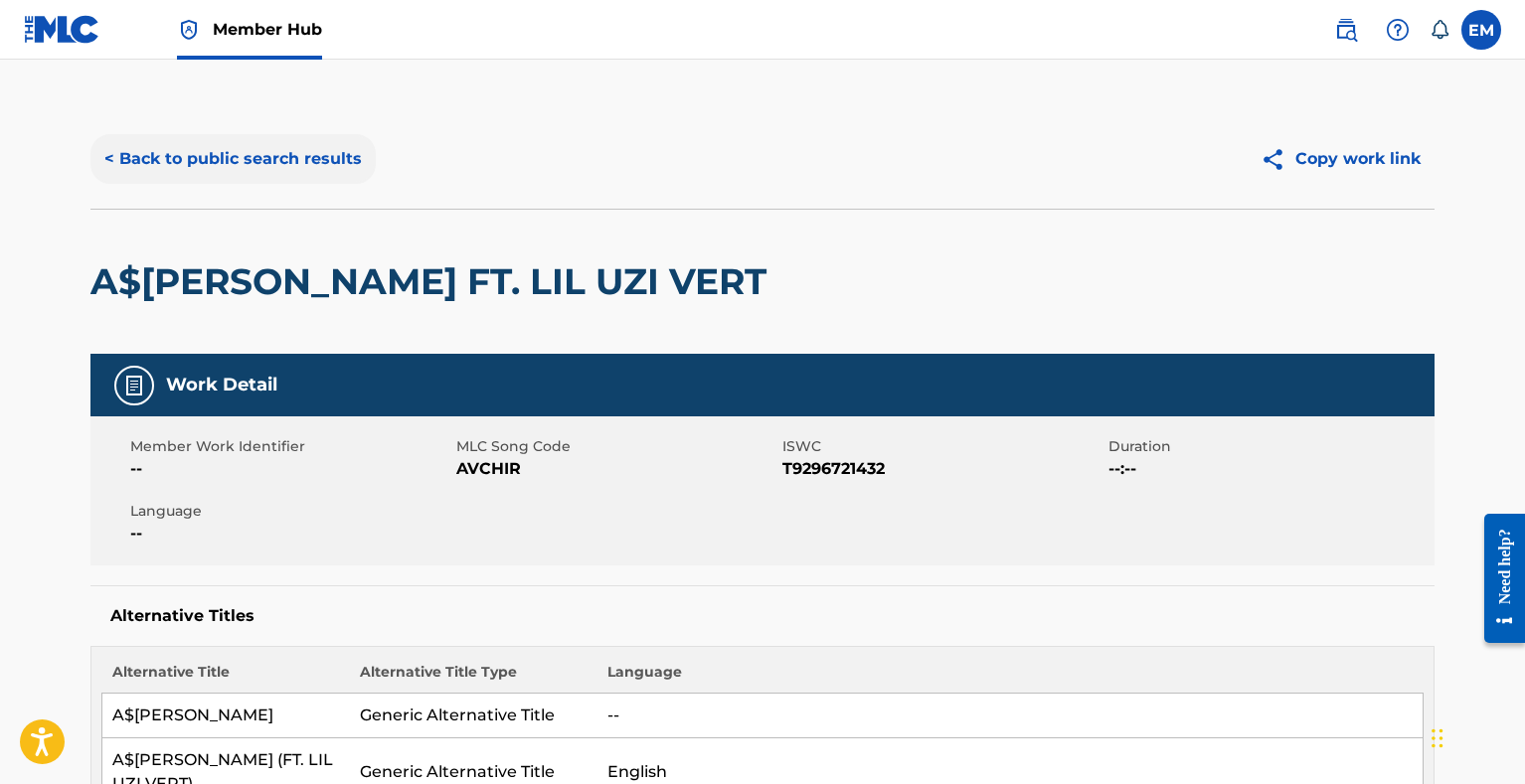
click at [242, 146] on button "< Back to public search results" at bounding box center [233, 159] width 286 height 50
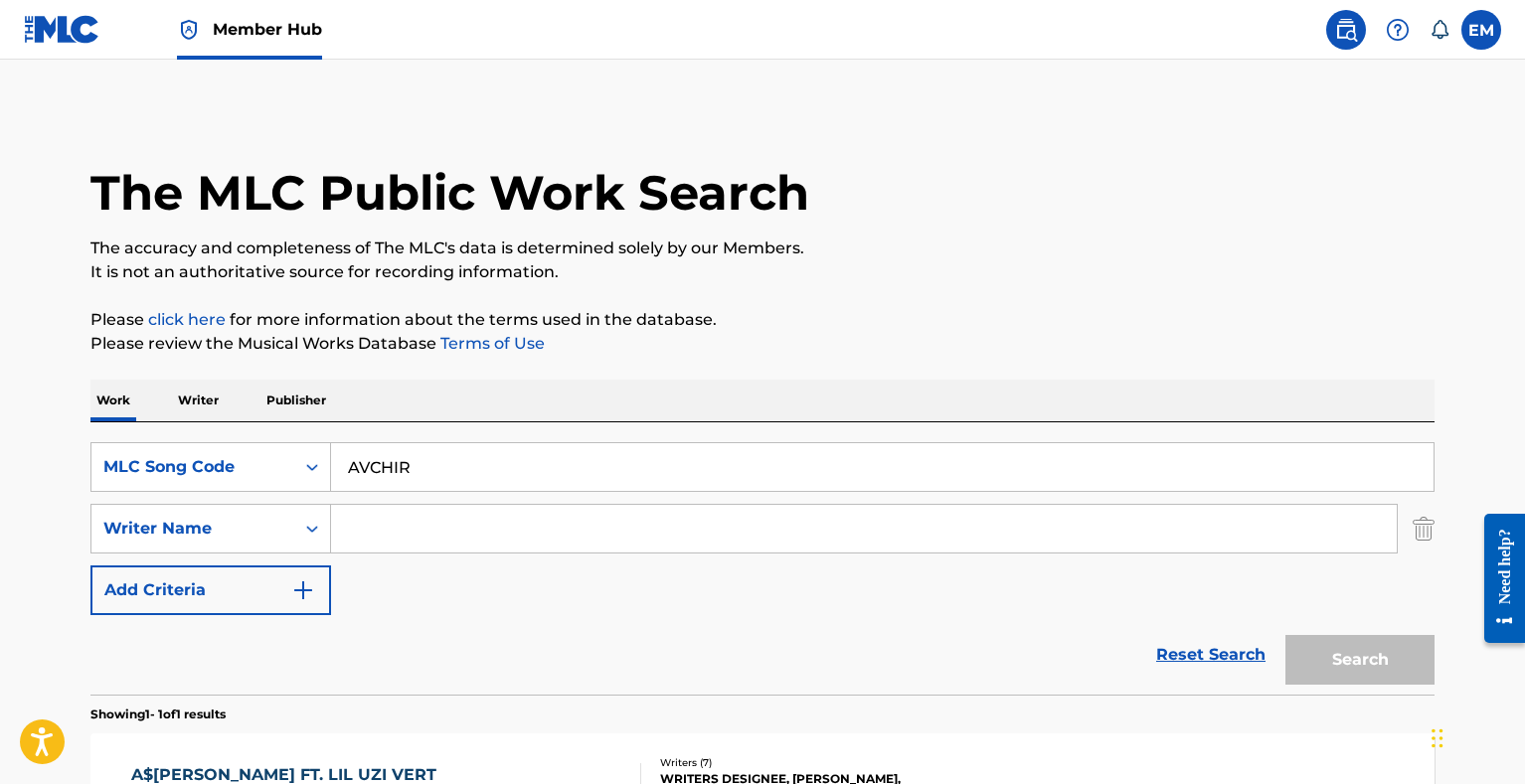
scroll to position [184, 0]
